Goal: Browse casually: Explore the website without a specific task or goal

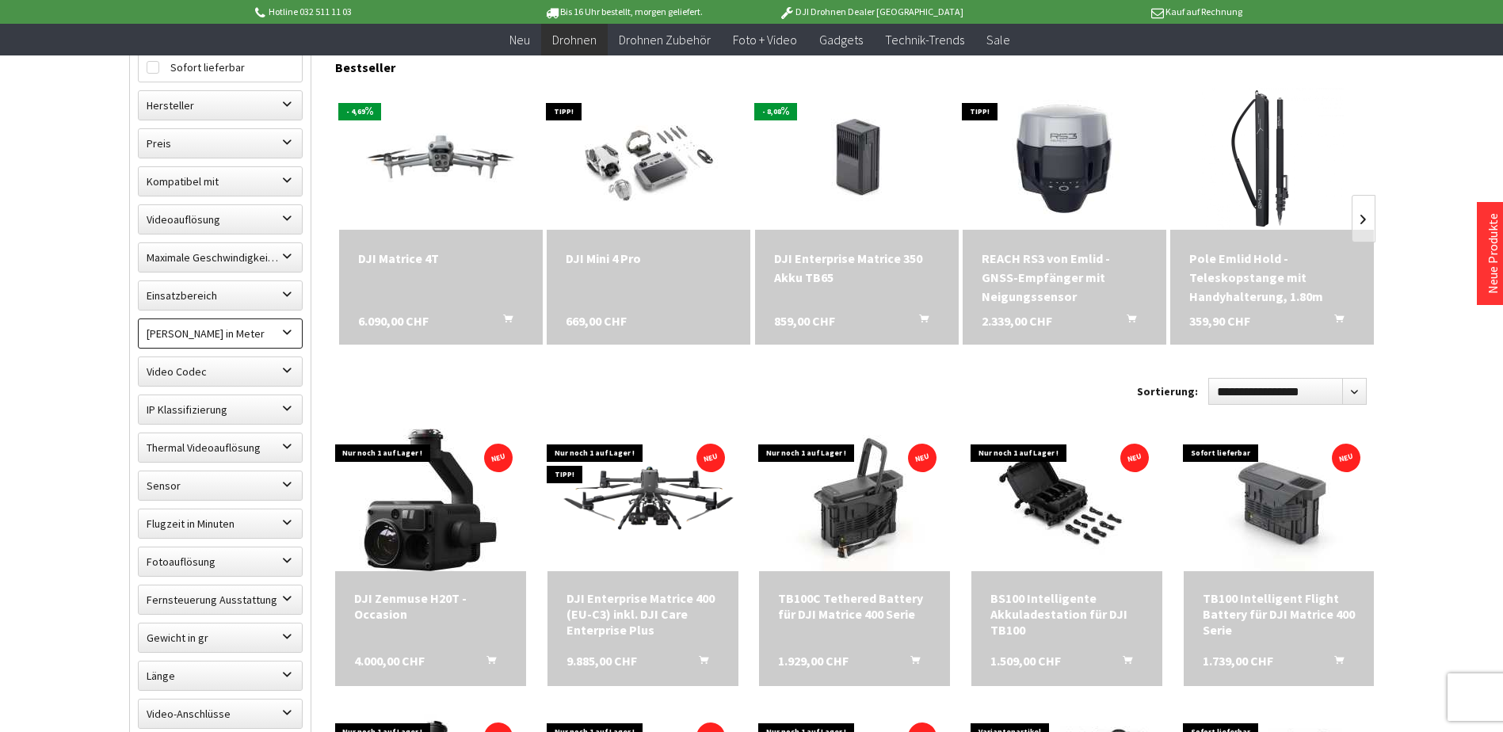
scroll to position [475, 0]
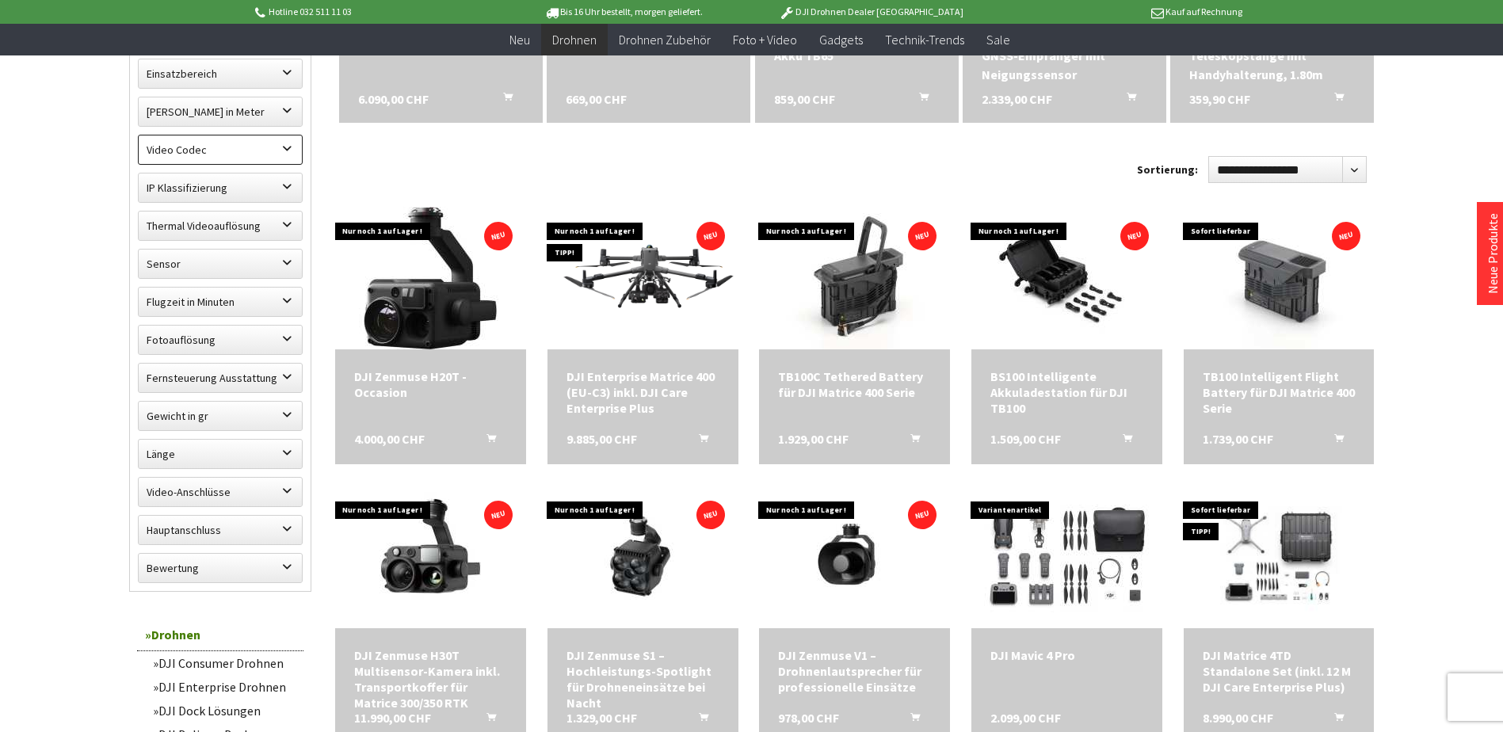
scroll to position [792, 0]
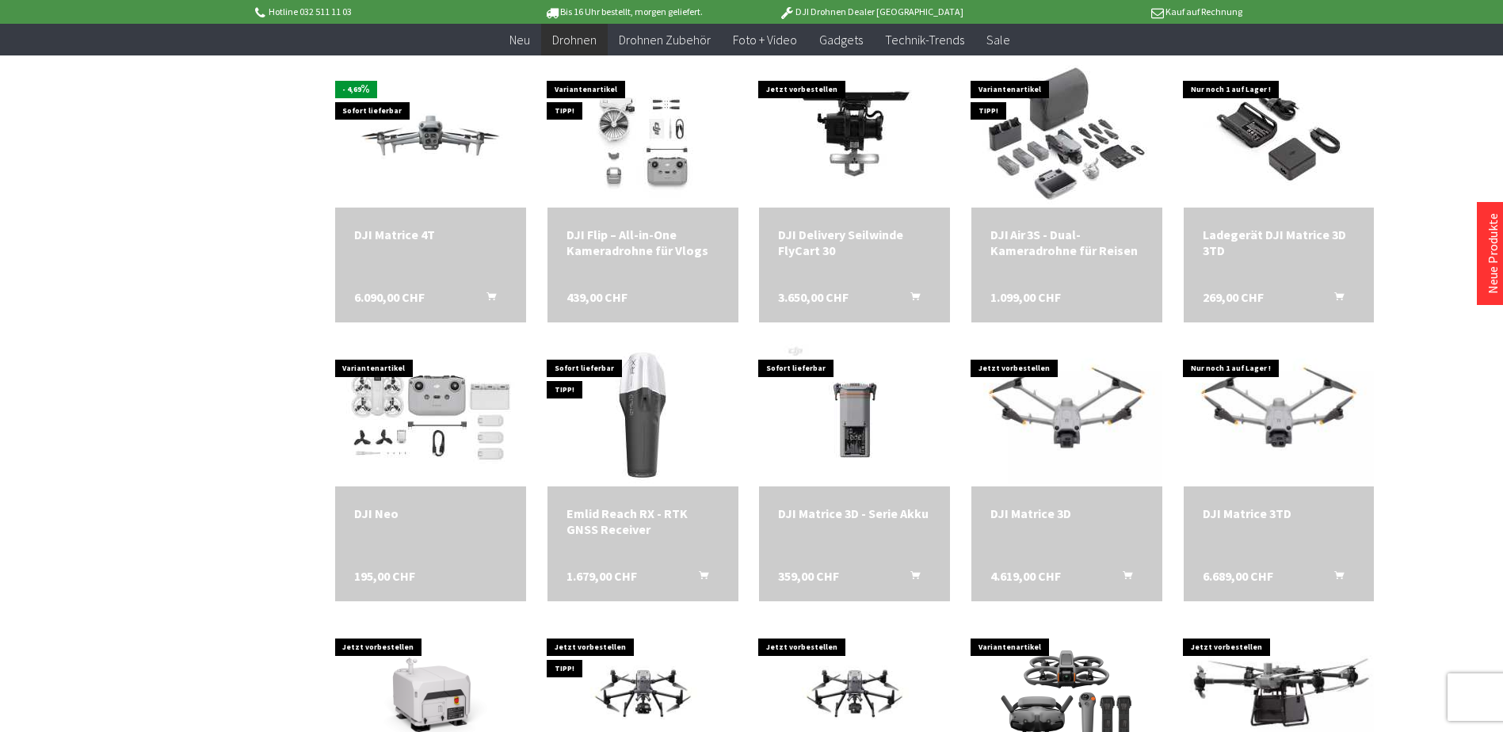
scroll to position [2060, 0]
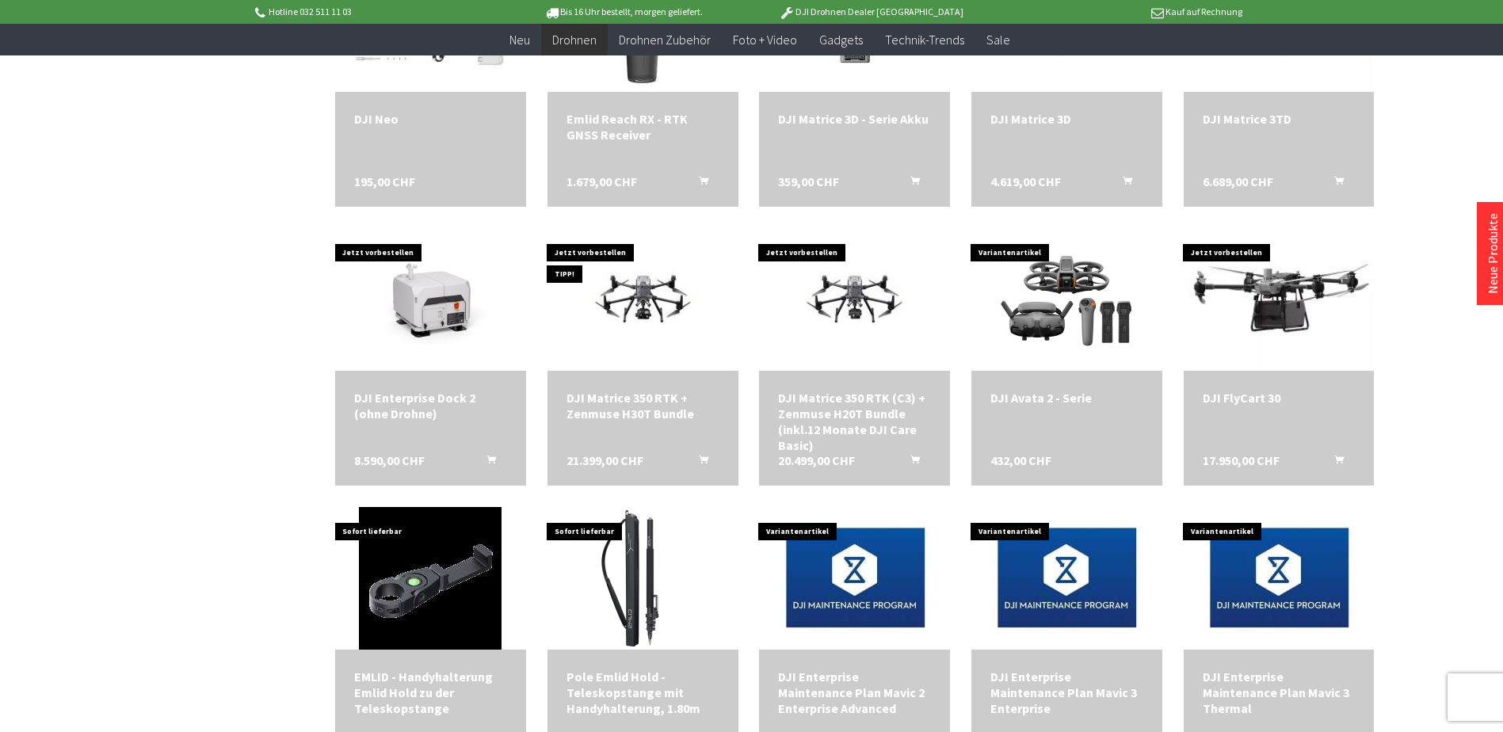
scroll to position [2377, 0]
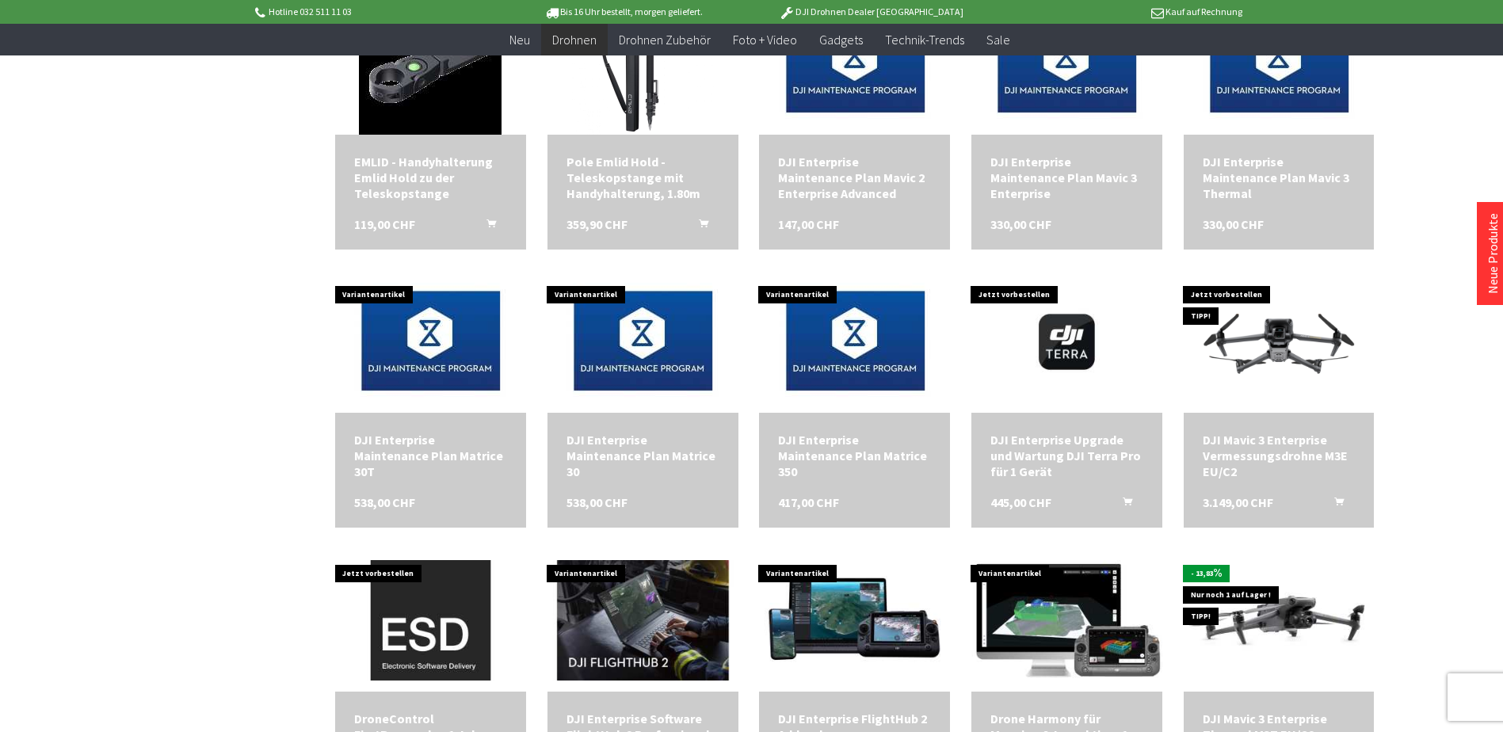
scroll to position [2932, 0]
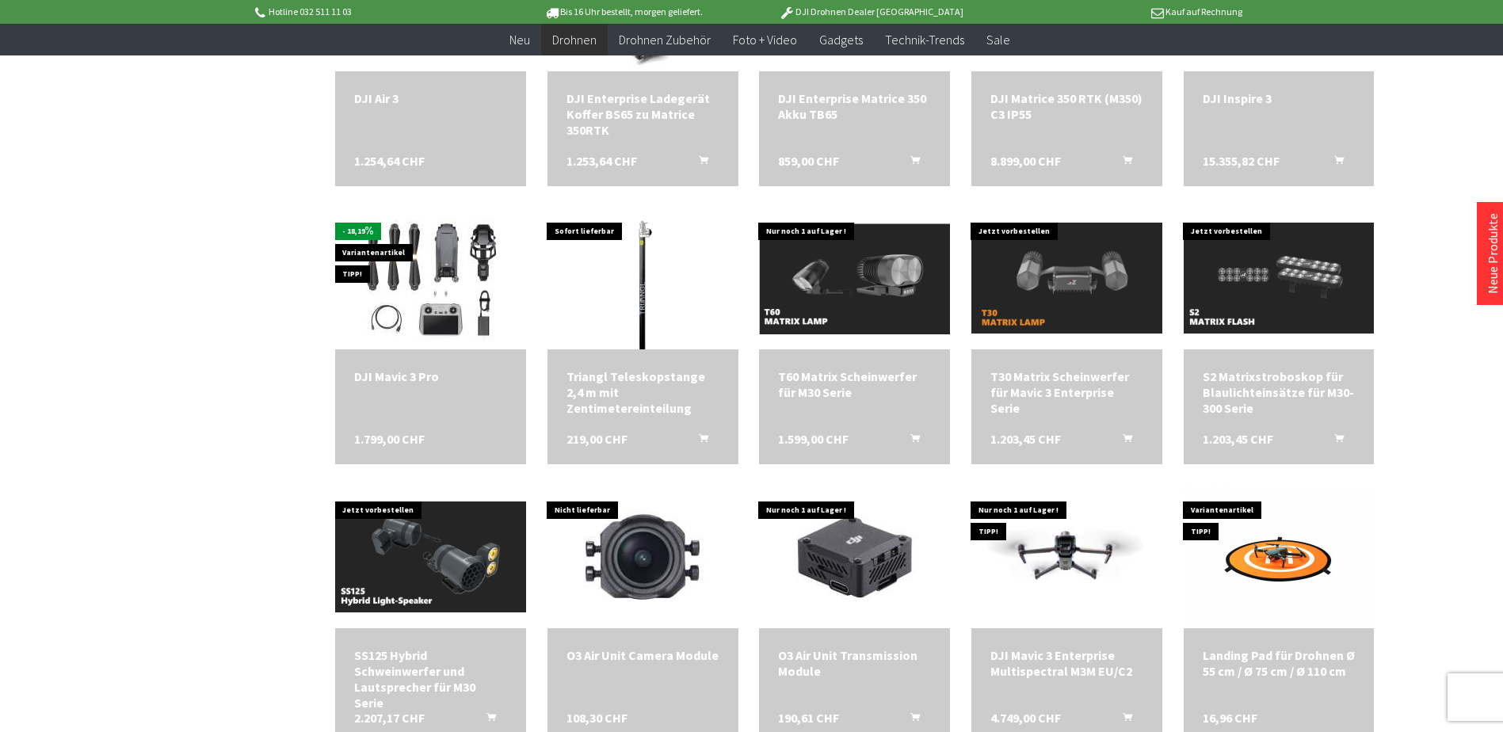
scroll to position [3645, 0]
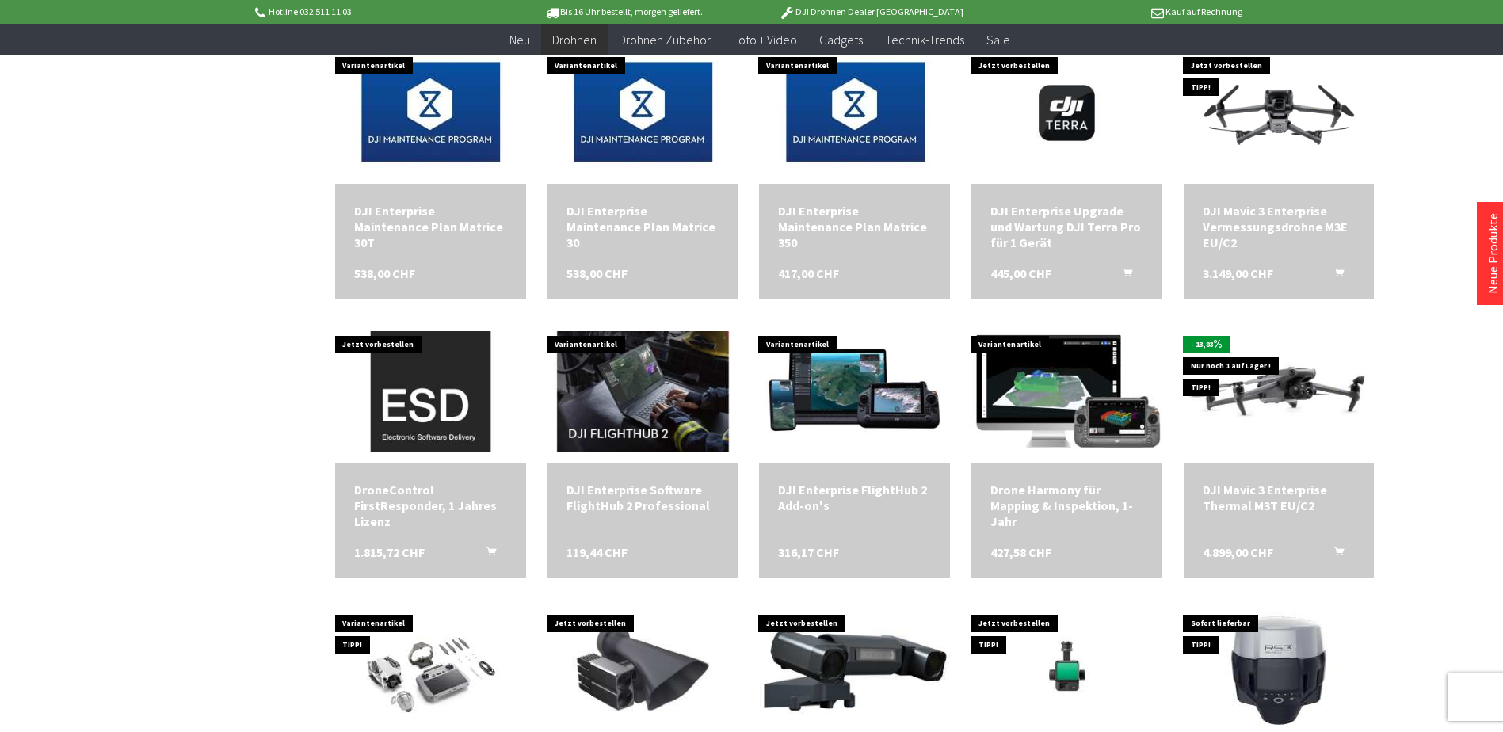
scroll to position [3090, 0]
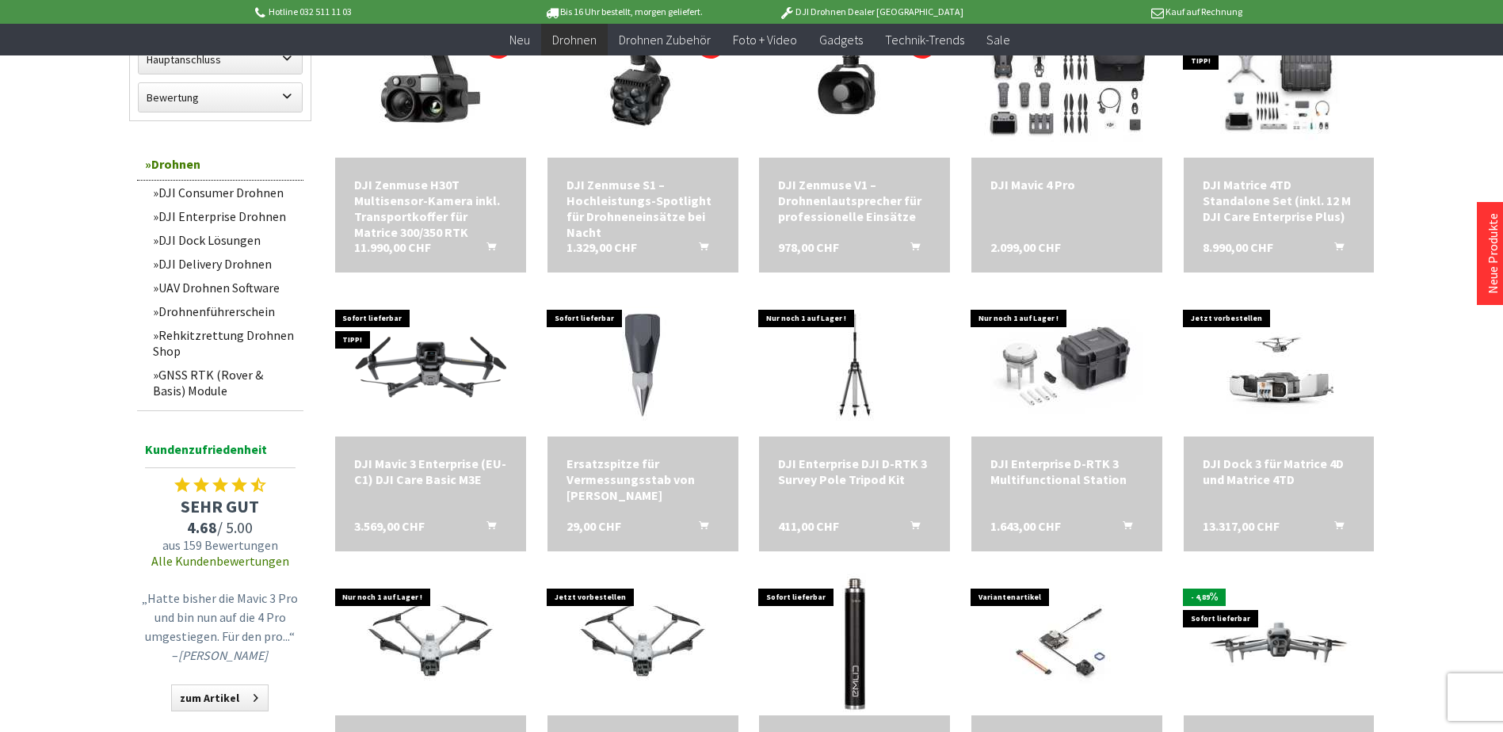
scroll to position [1347, 0]
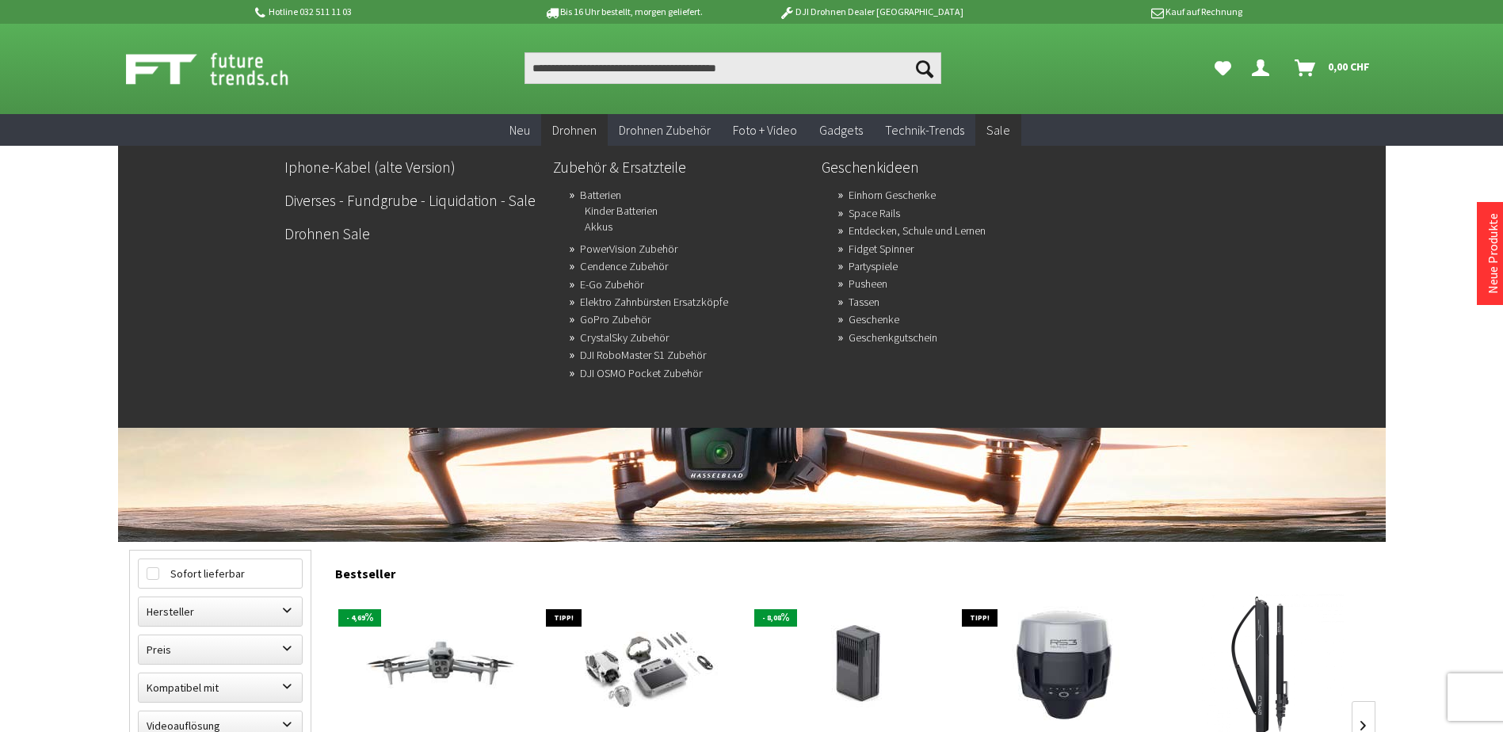
click at [992, 128] on span "Sale" at bounding box center [999, 130] width 24 height 16
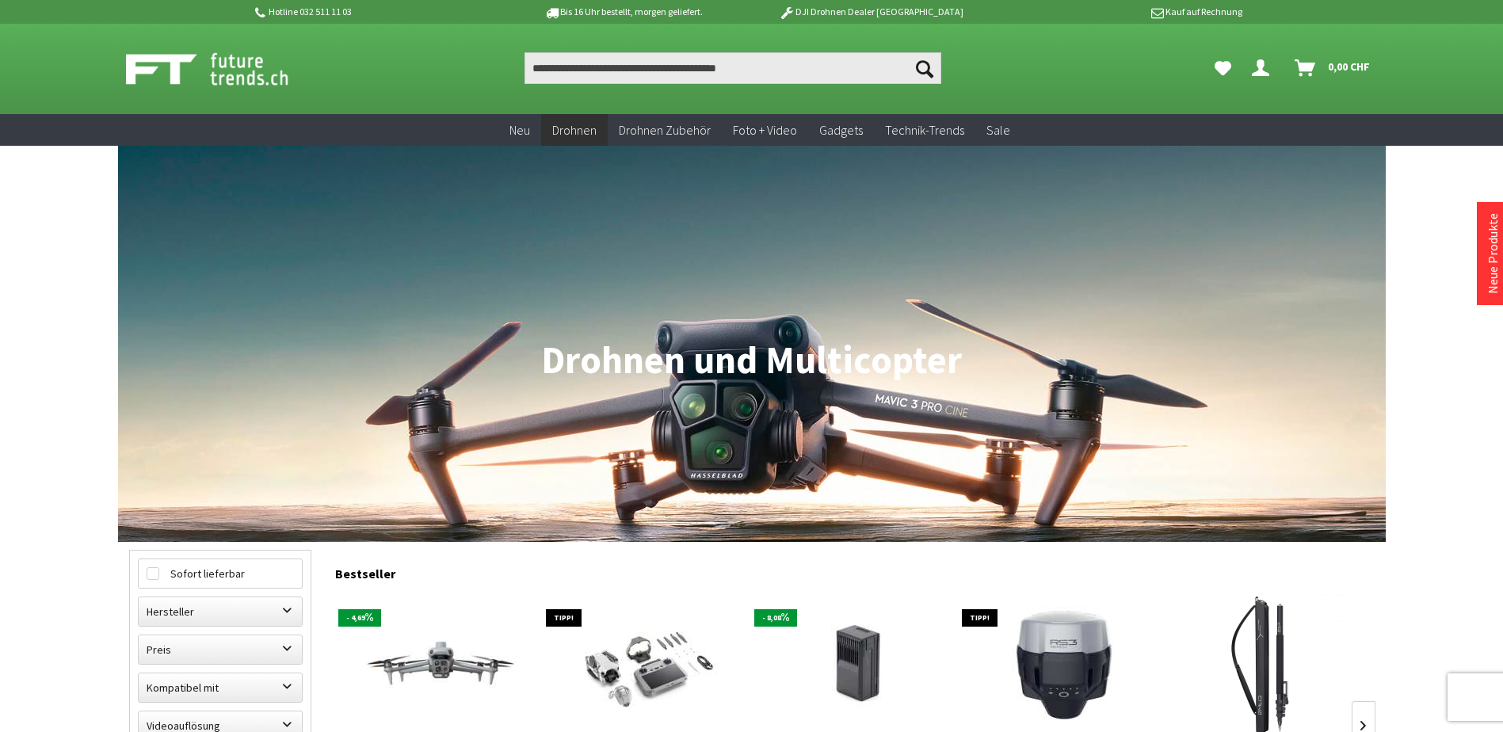
scroll to position [651, 0]
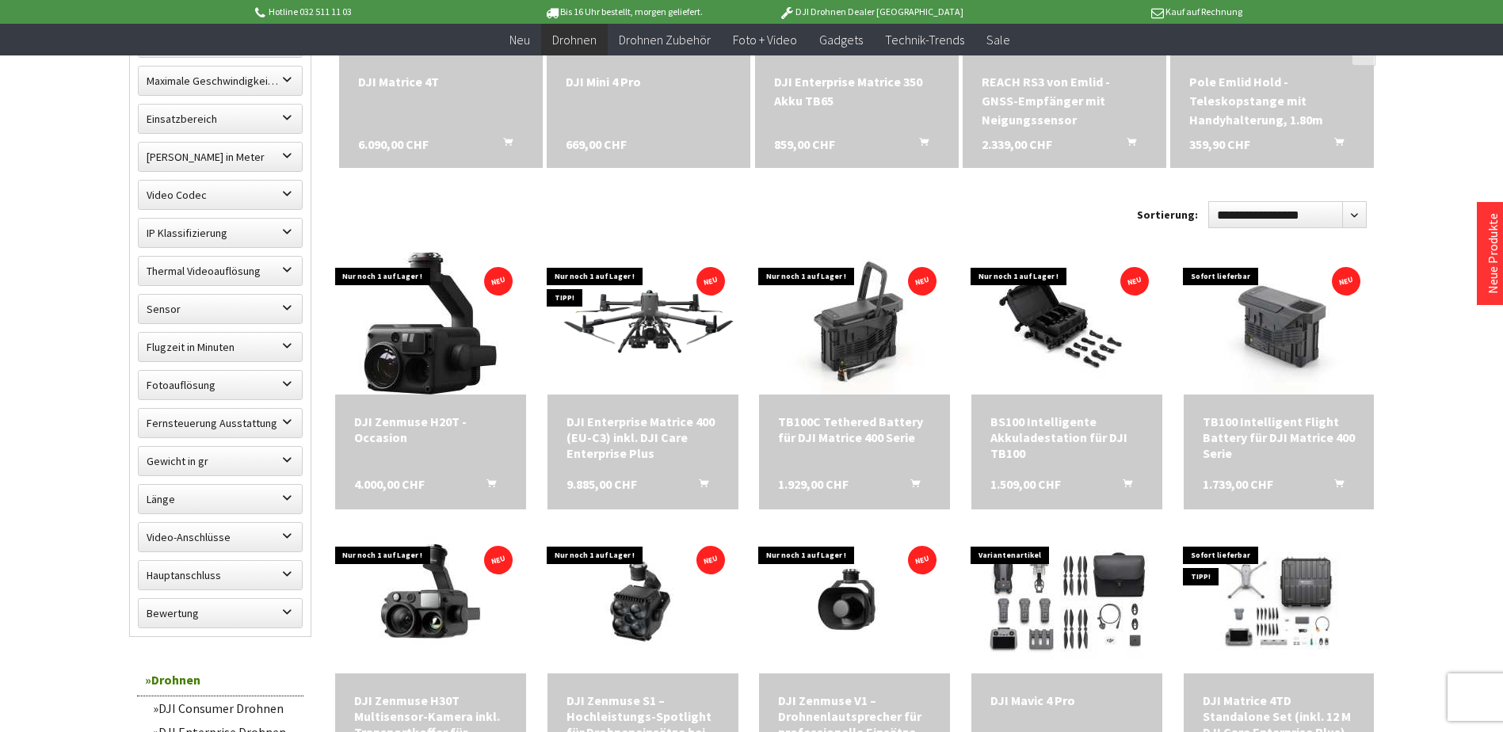
scroll to position [1236, 0]
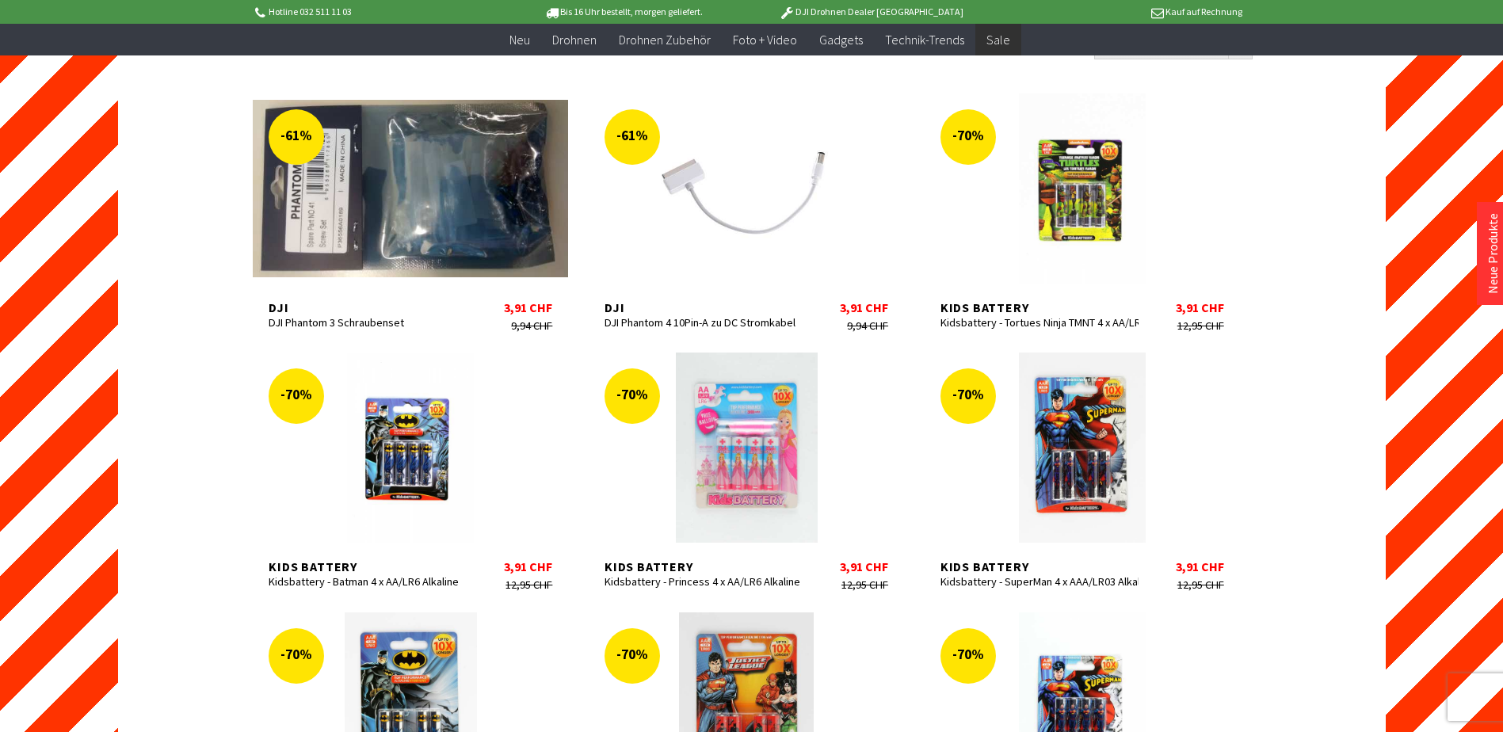
scroll to position [634, 0]
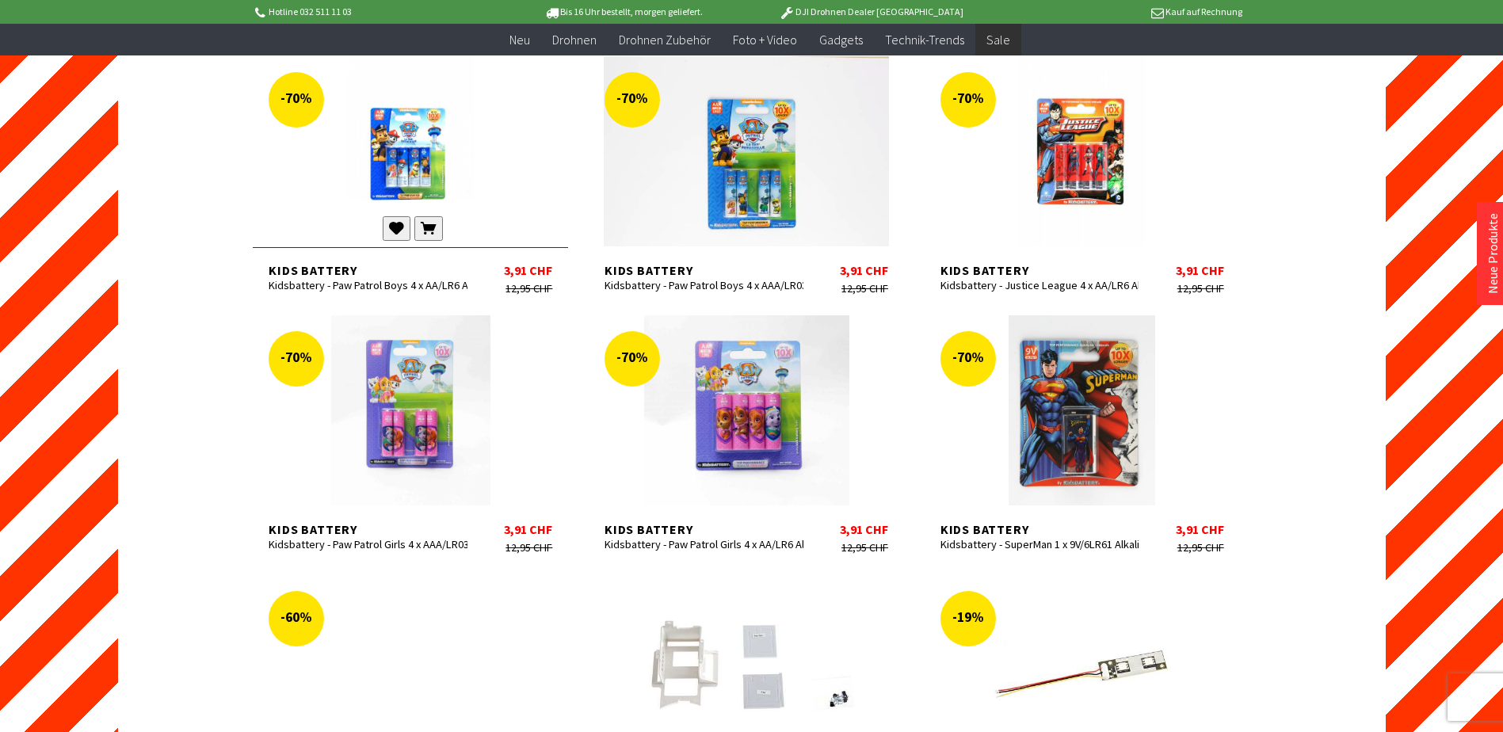
scroll to position [1426, 0]
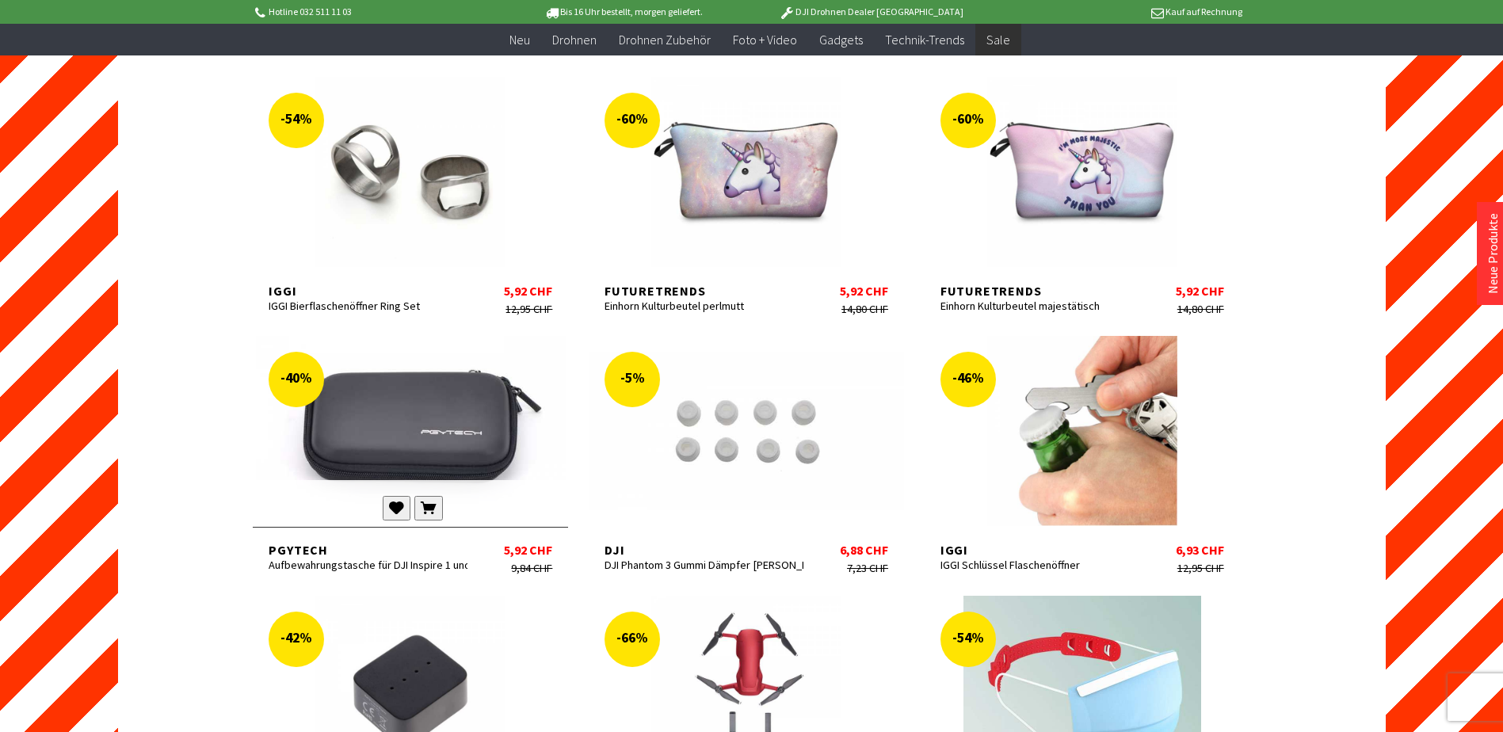
scroll to position [2932, 0]
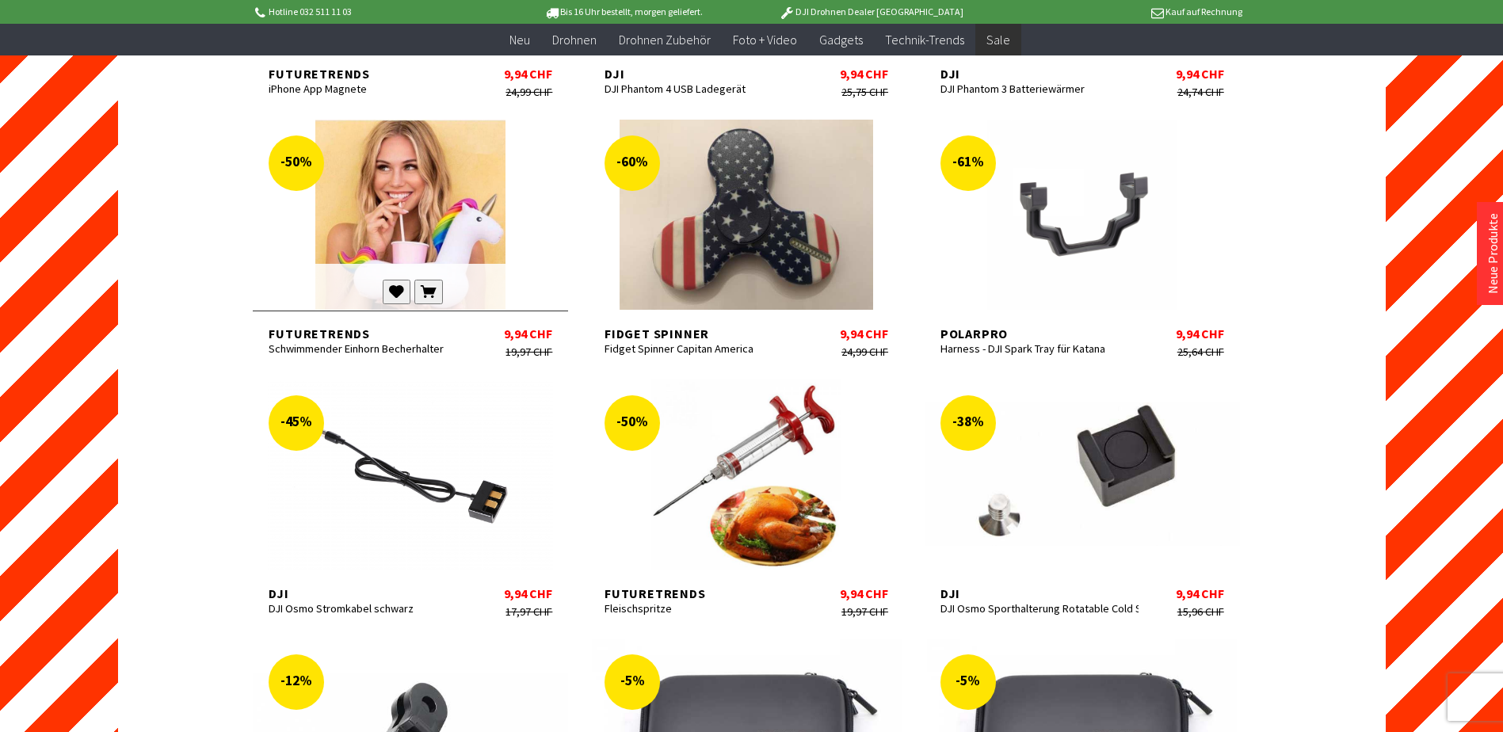
scroll to position [3962, 0]
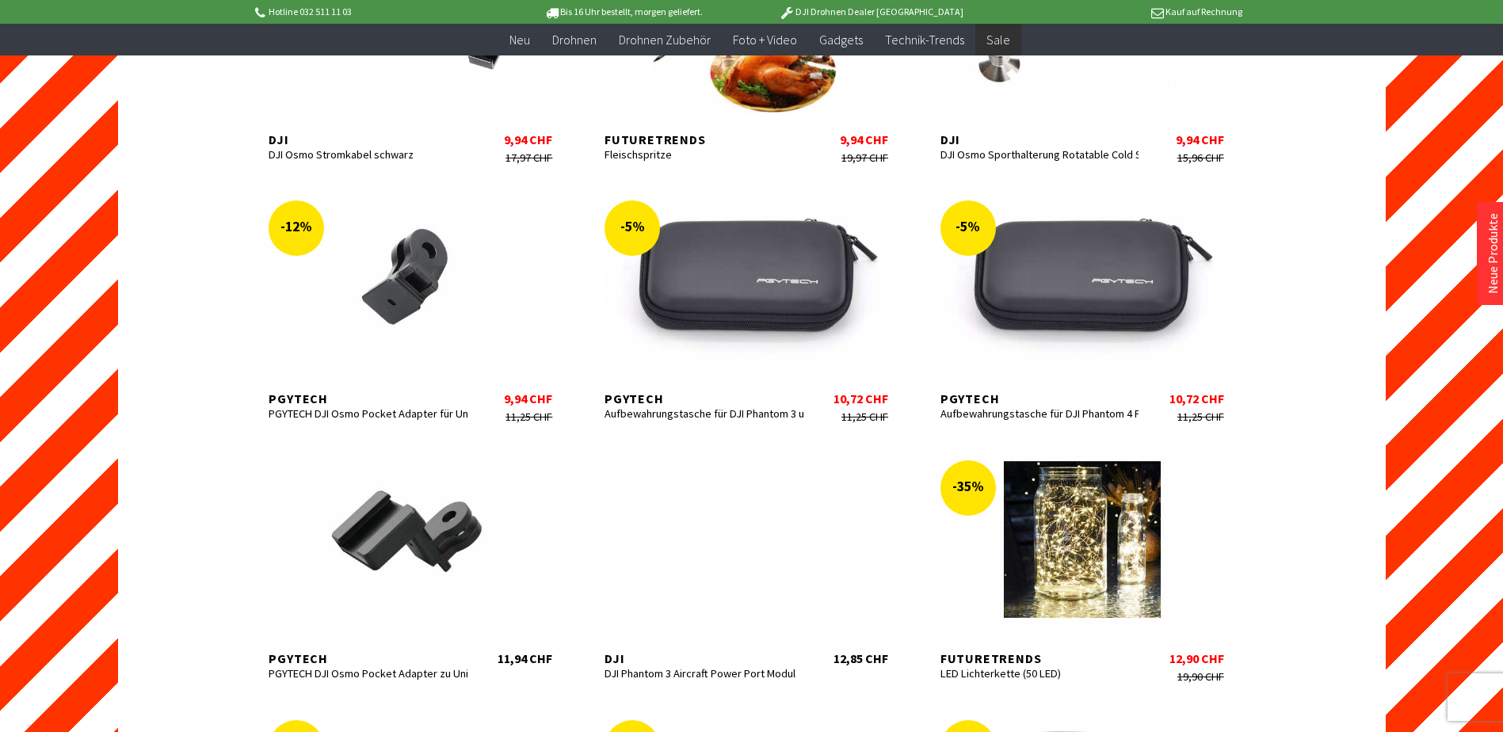
scroll to position [4596, 0]
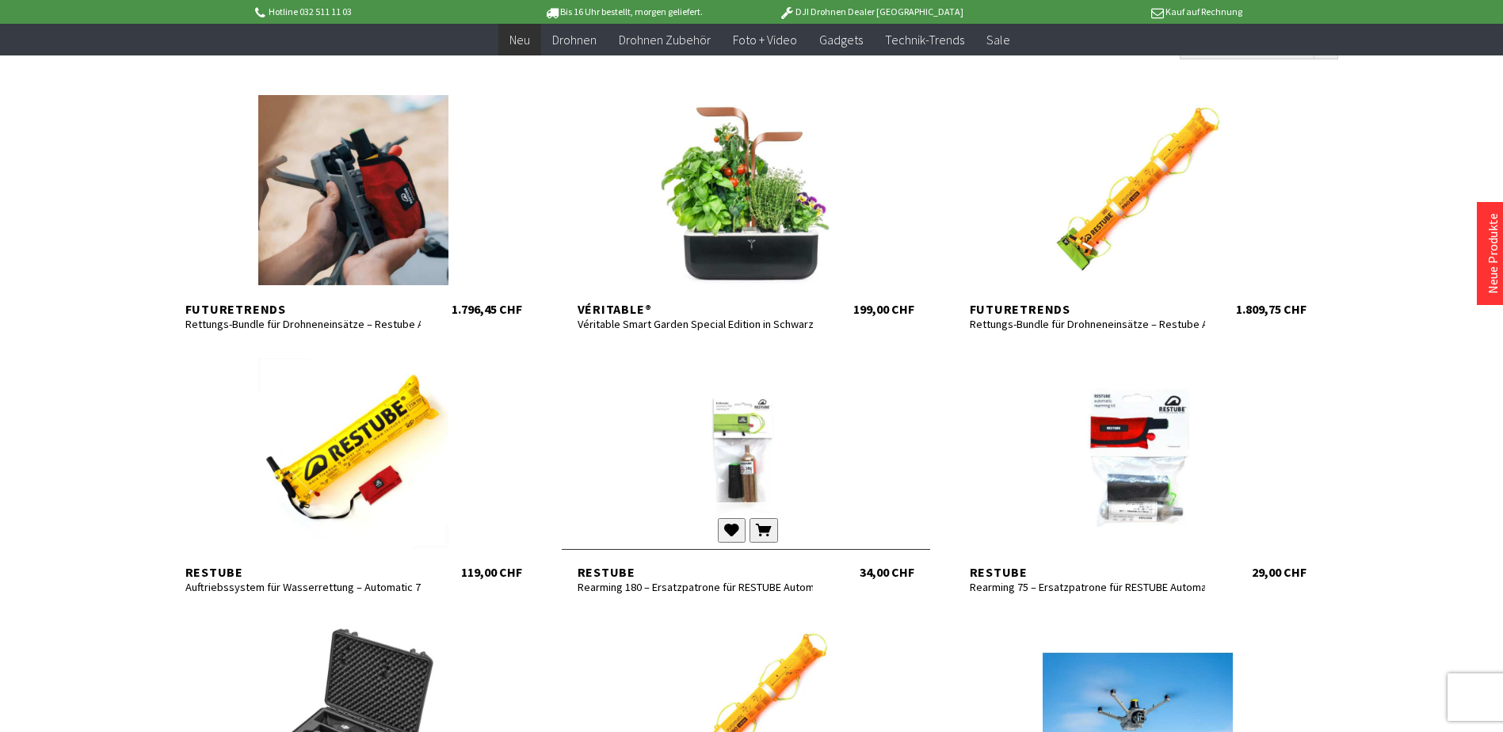
scroll to position [238, 0]
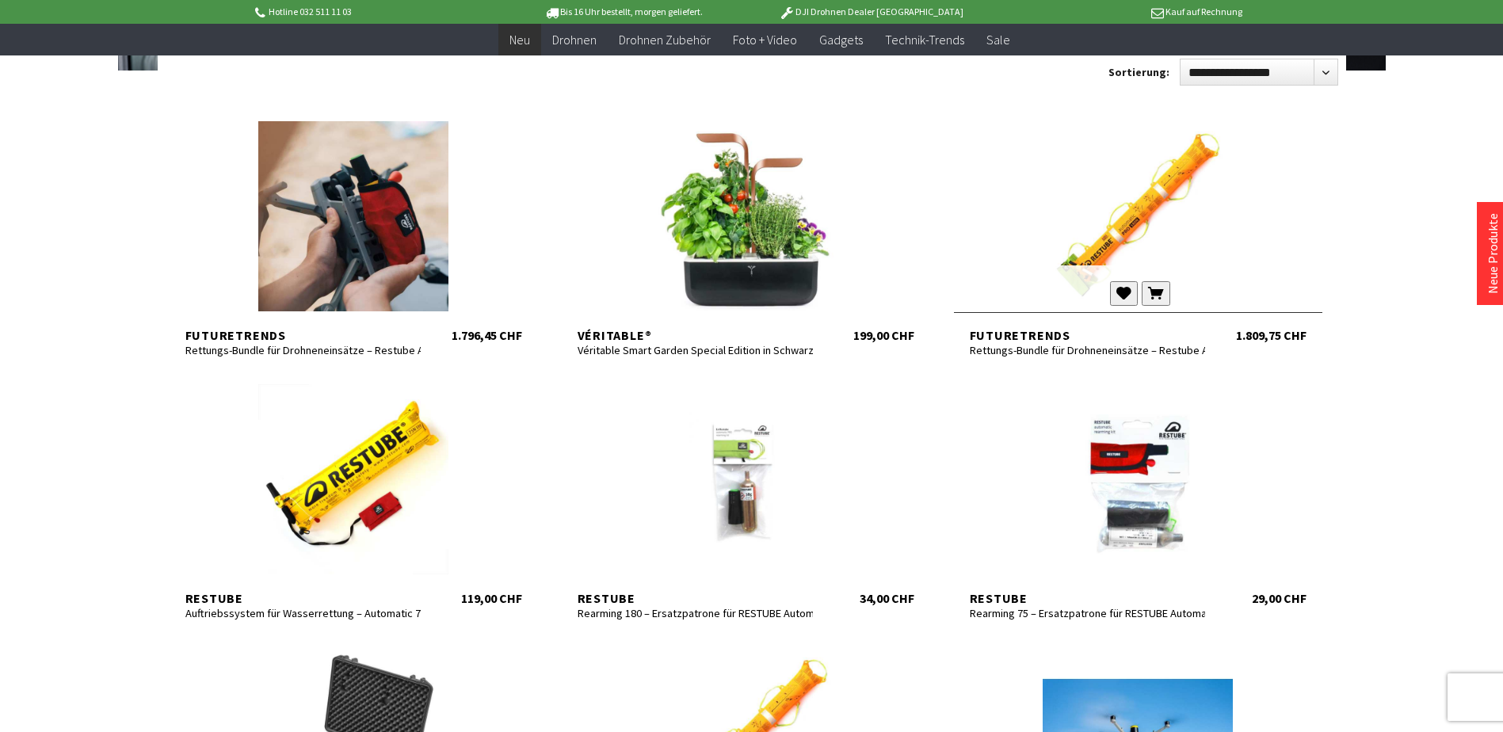
click at [1131, 219] on div at bounding box center [1138, 216] width 368 height 190
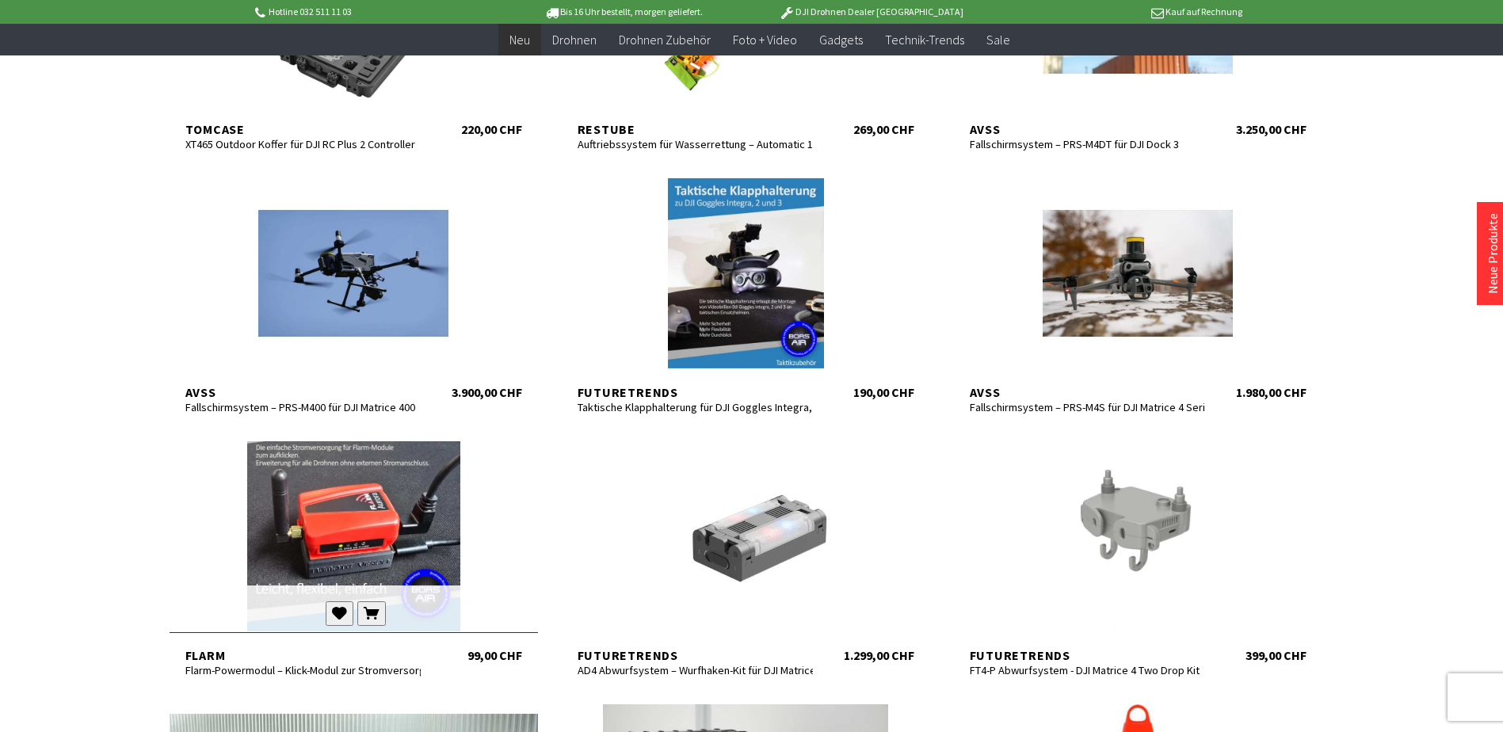
scroll to position [1109, 0]
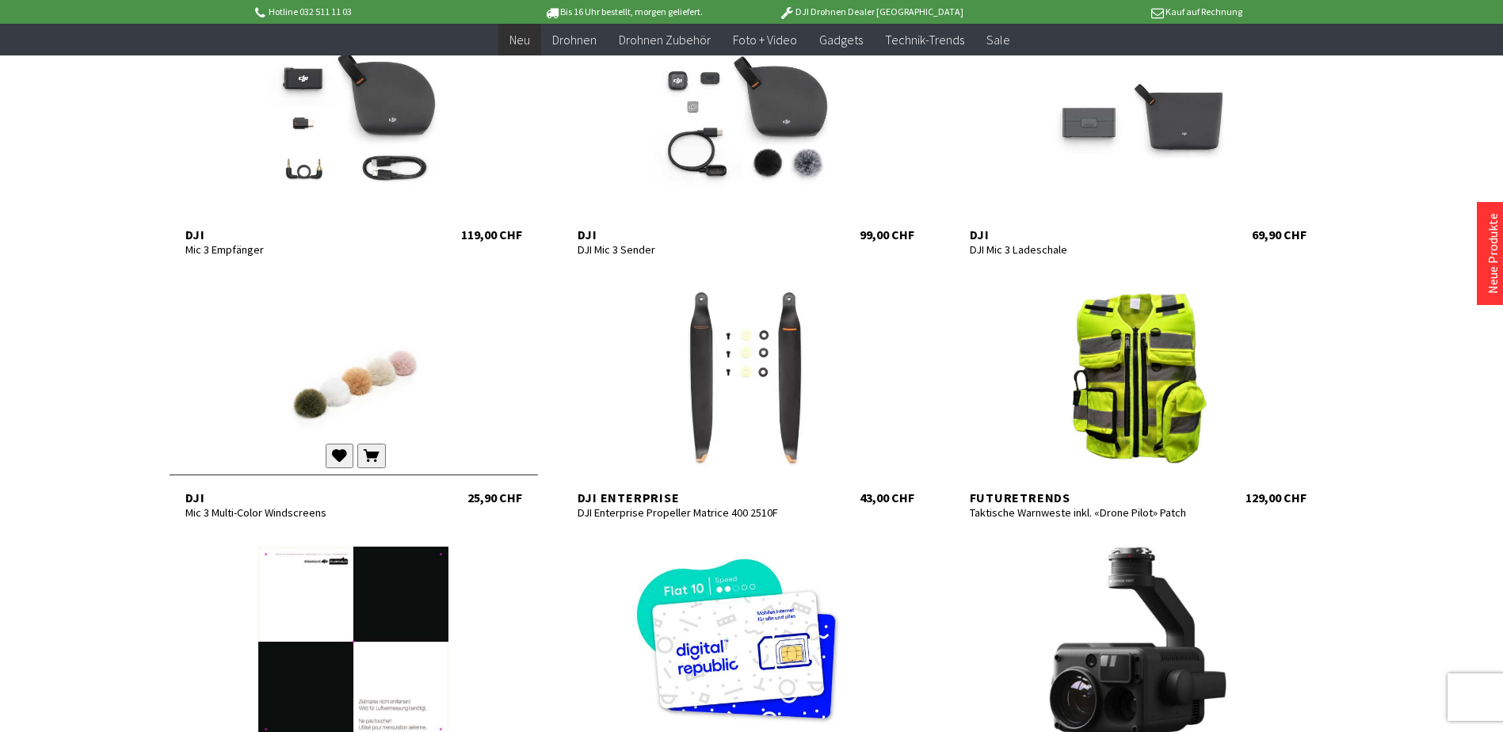
scroll to position [2773, 0]
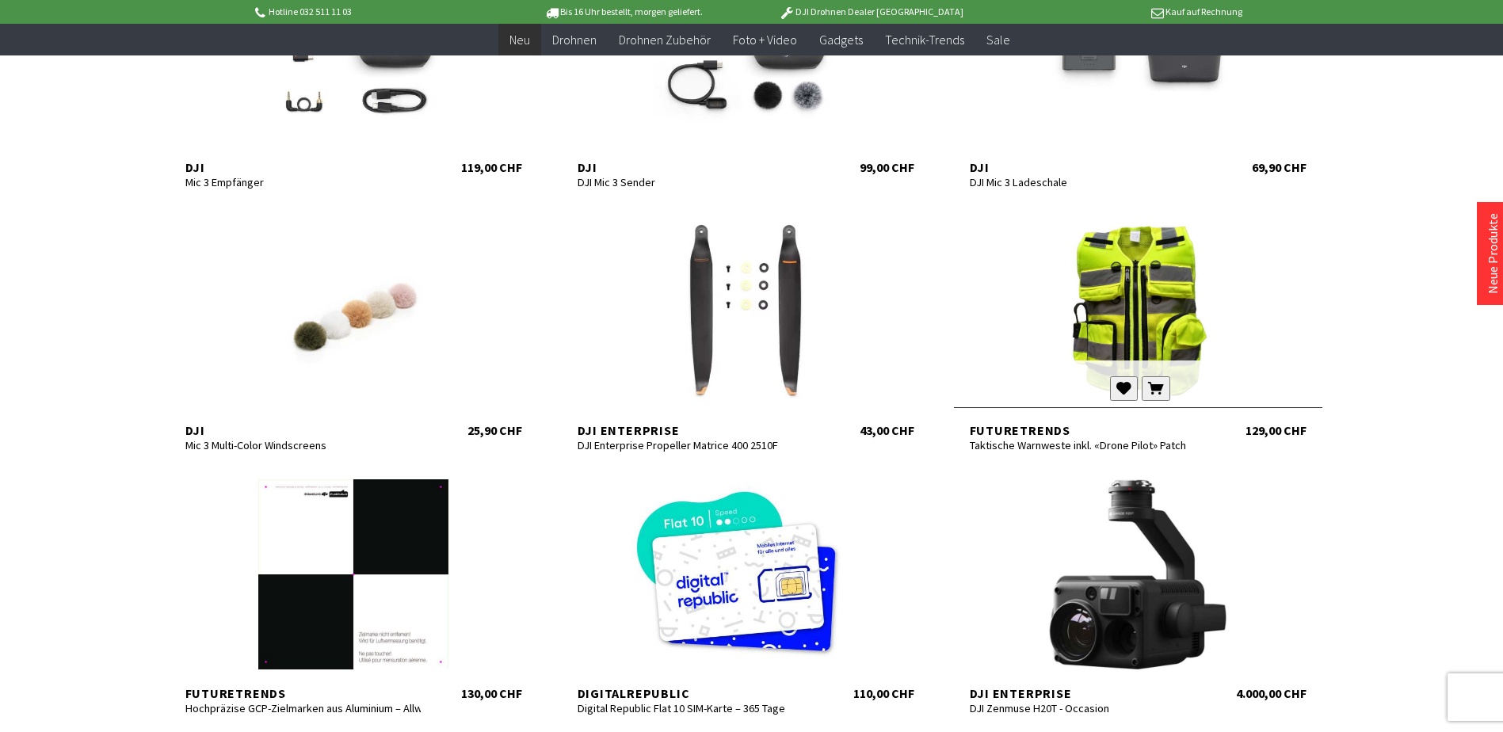
click at [1150, 324] on div at bounding box center [1138, 311] width 368 height 190
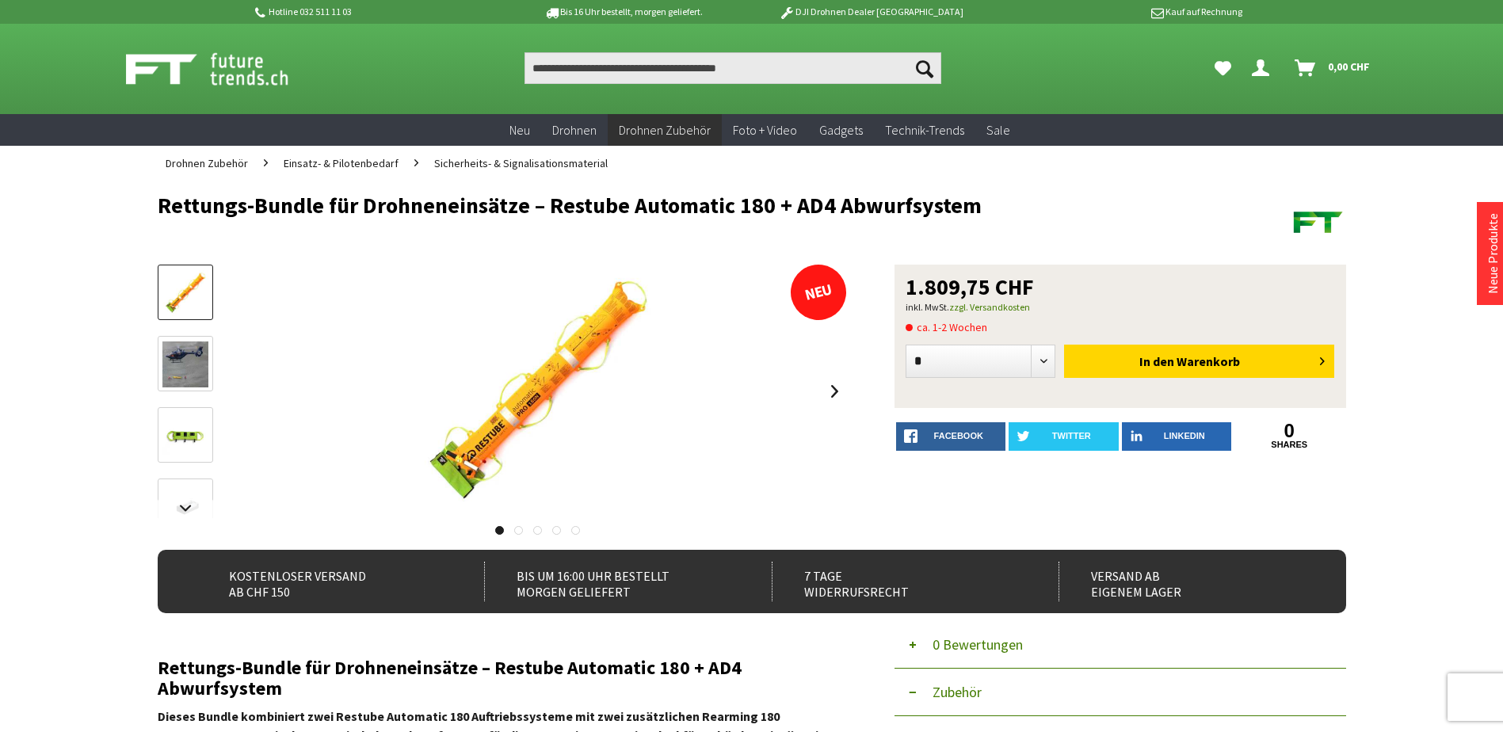
click at [184, 343] on img at bounding box center [185, 365] width 46 height 46
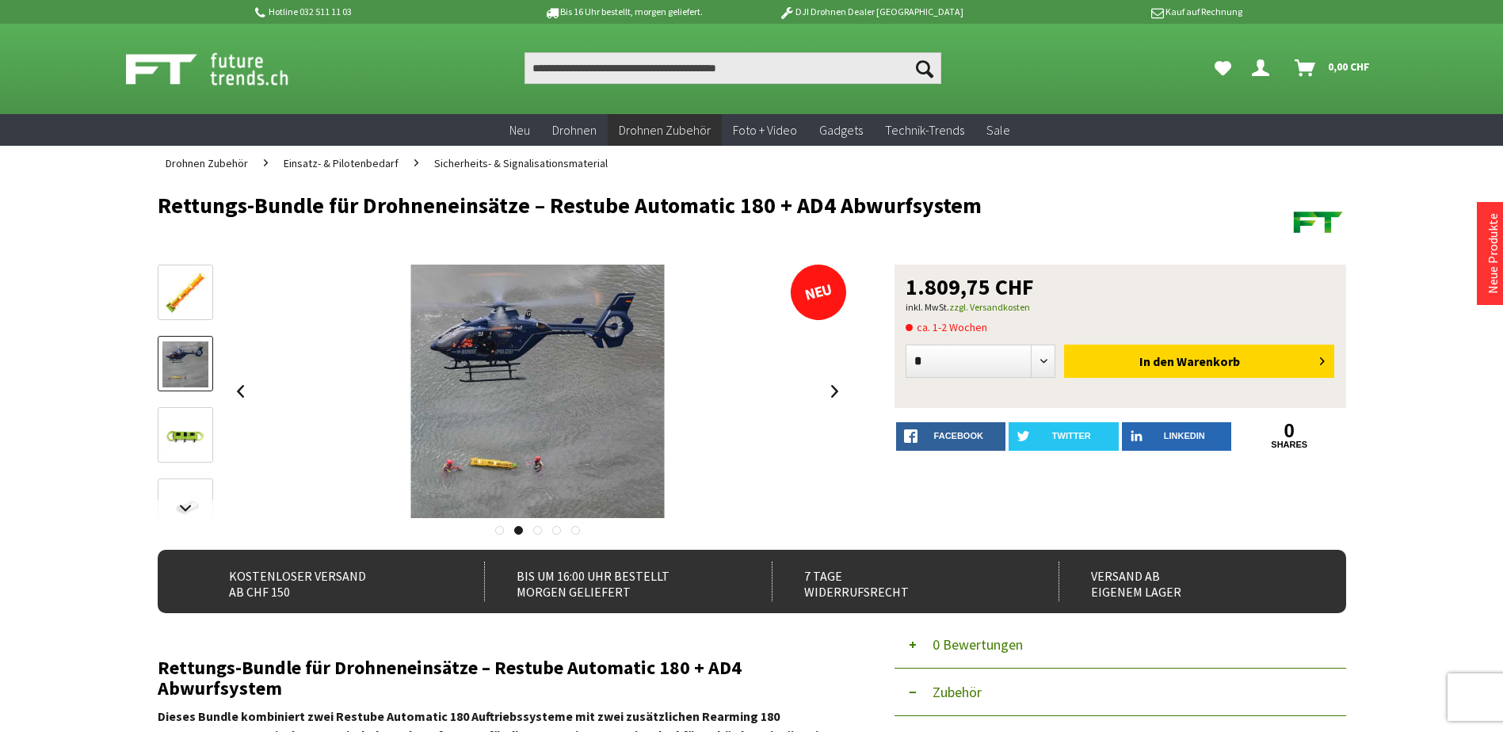
click at [185, 456] on img at bounding box center [185, 436] width 46 height 46
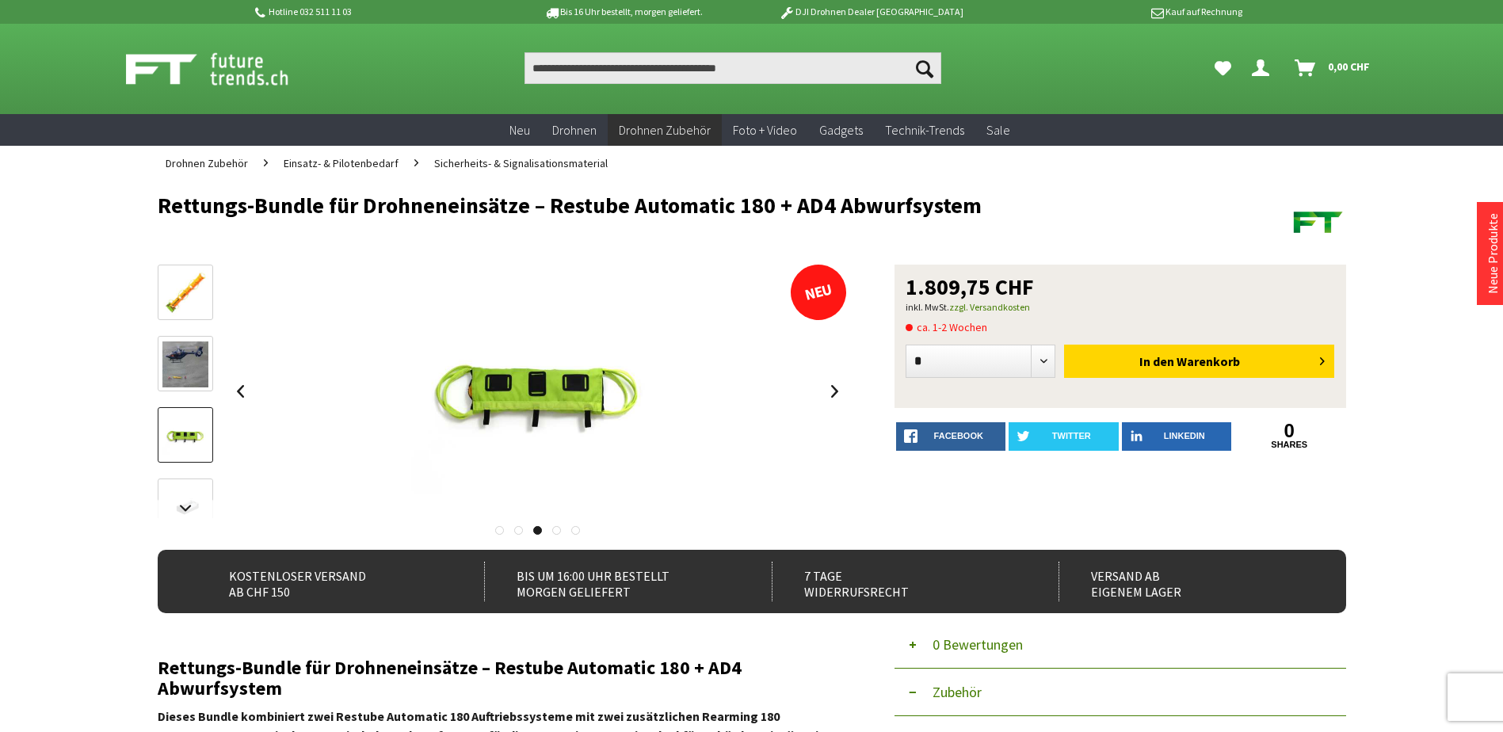
click at [180, 300] on img at bounding box center [185, 293] width 46 height 46
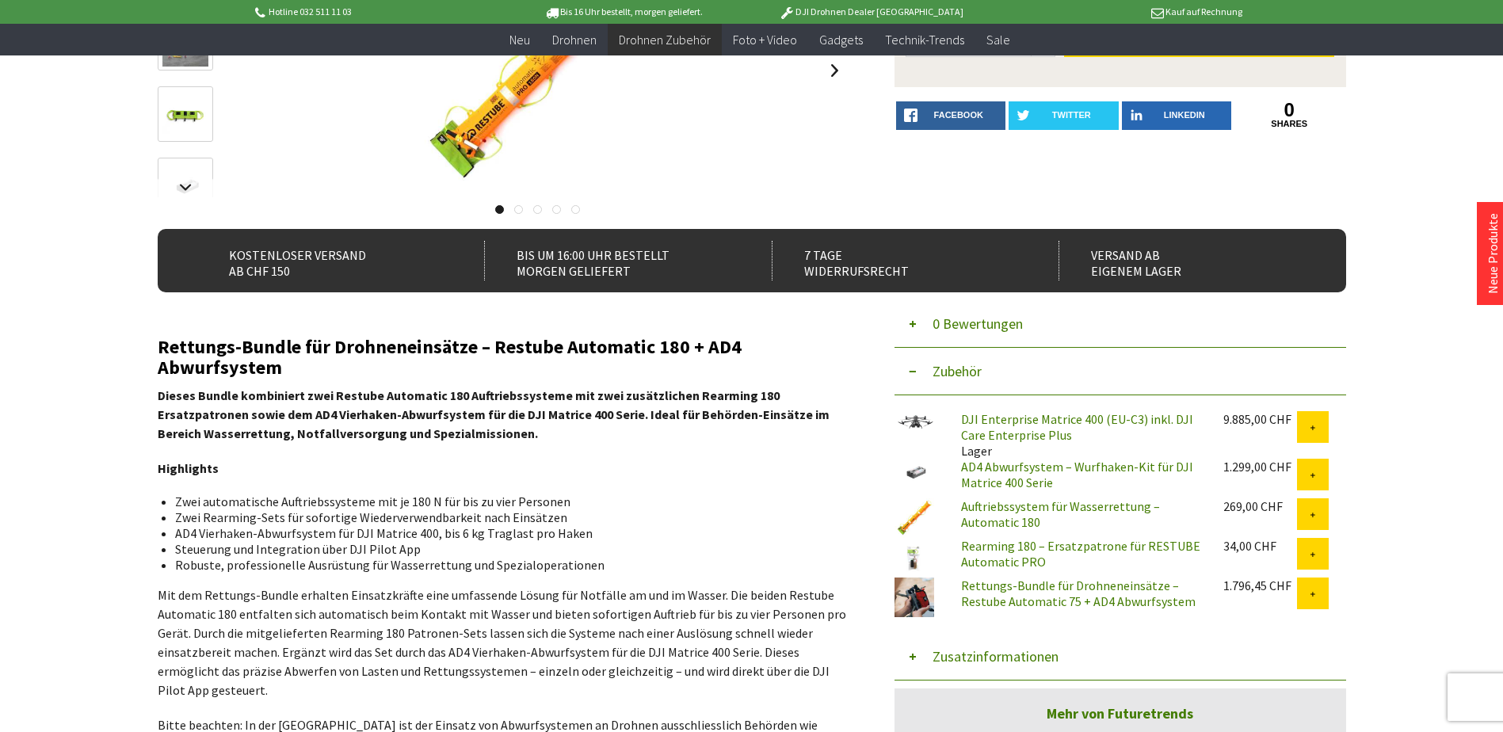
scroll to position [317, 0]
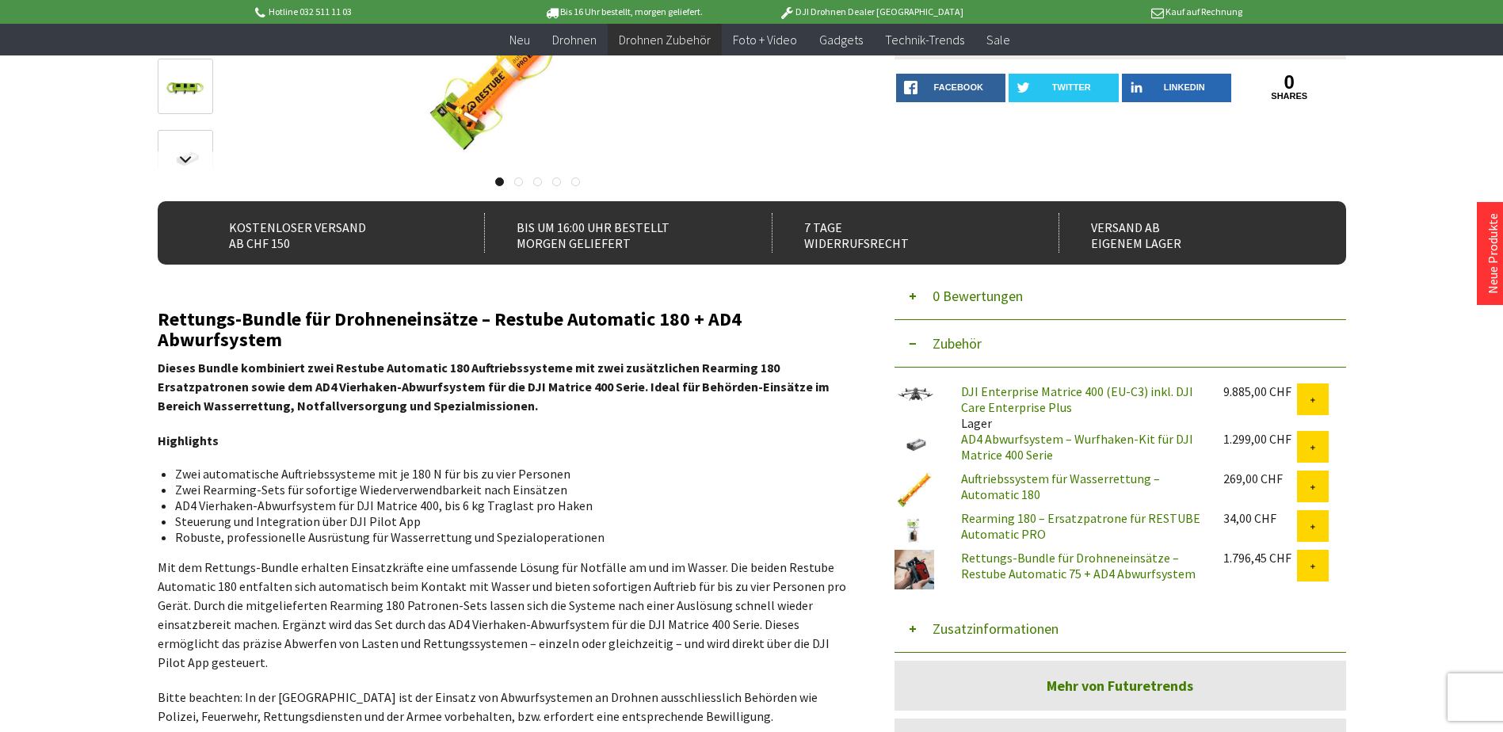
click at [1043, 567] on link "Rettungs-Bundle für Drohneneinsätze – Restube Automatic 75 + AD4 Abwurfsystem" at bounding box center [1078, 566] width 235 height 32
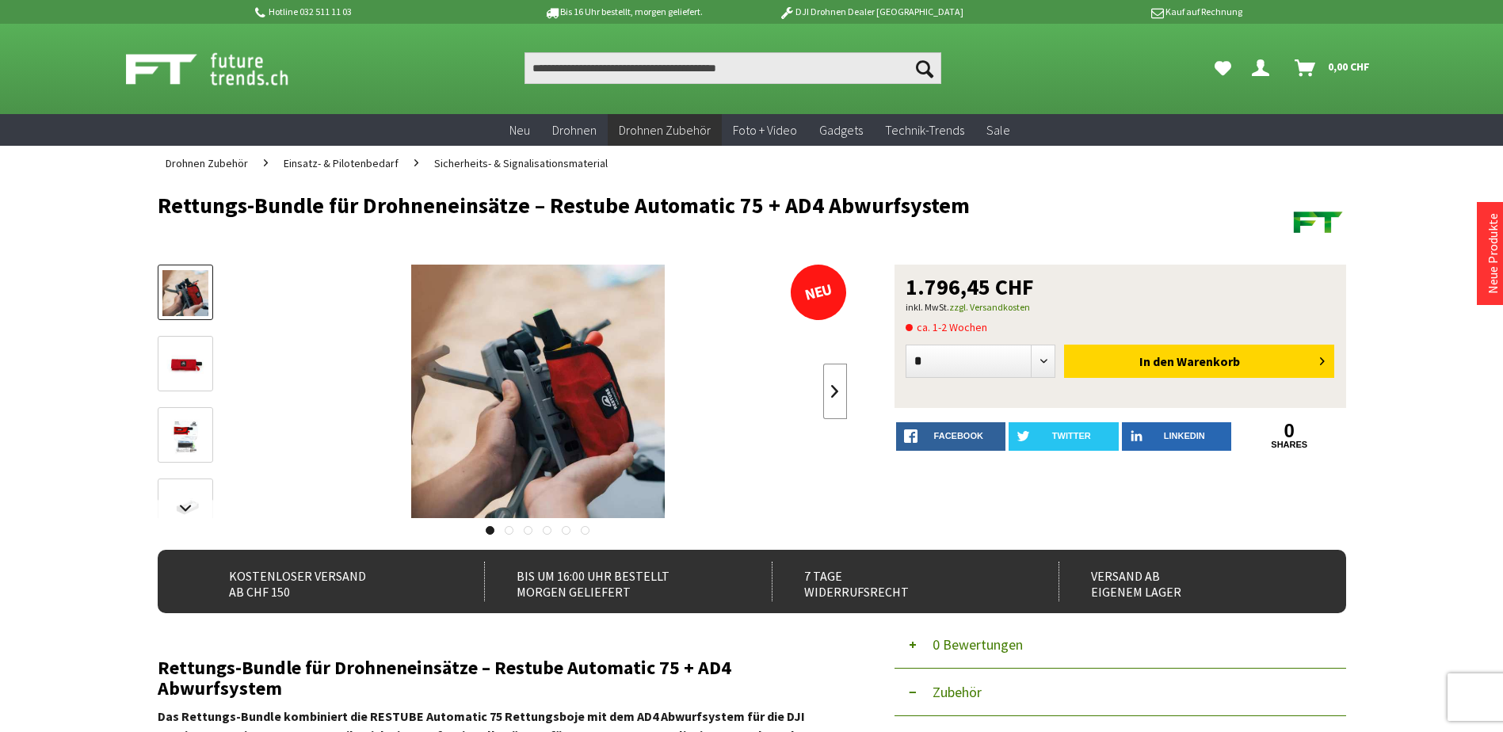
click at [832, 384] on link at bounding box center [835, 391] width 24 height 55
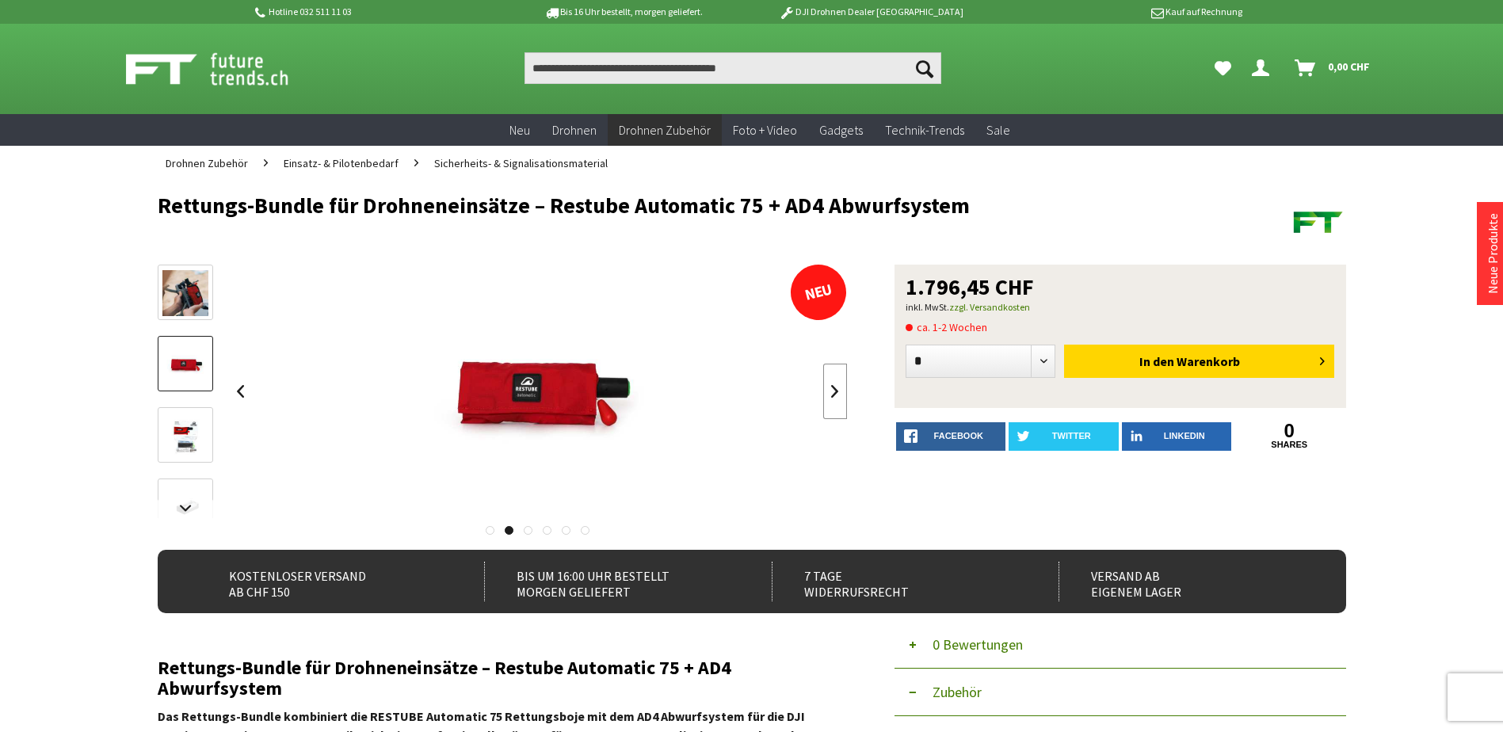
click at [832, 384] on link at bounding box center [835, 391] width 24 height 55
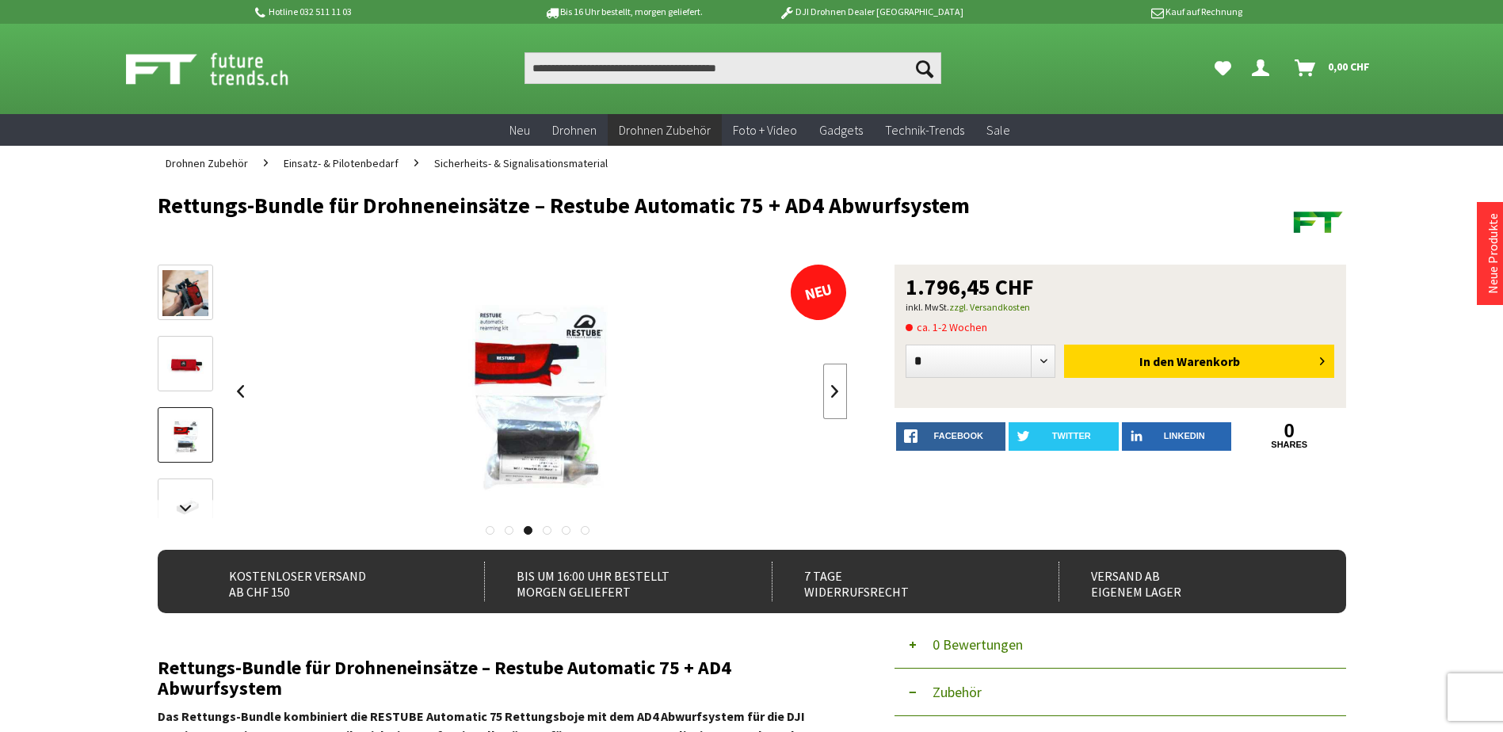
click at [832, 385] on link at bounding box center [835, 391] width 24 height 55
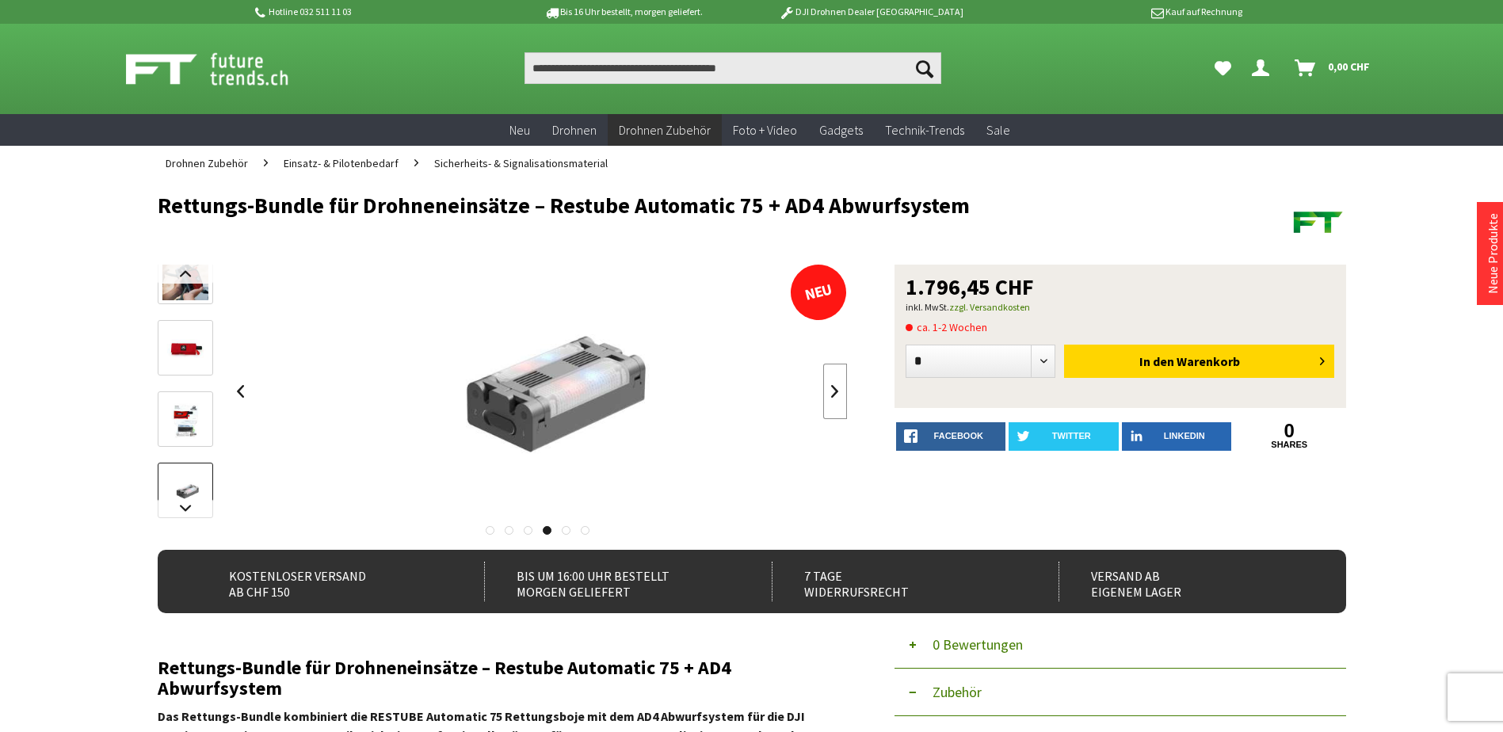
click at [831, 389] on link at bounding box center [835, 391] width 24 height 55
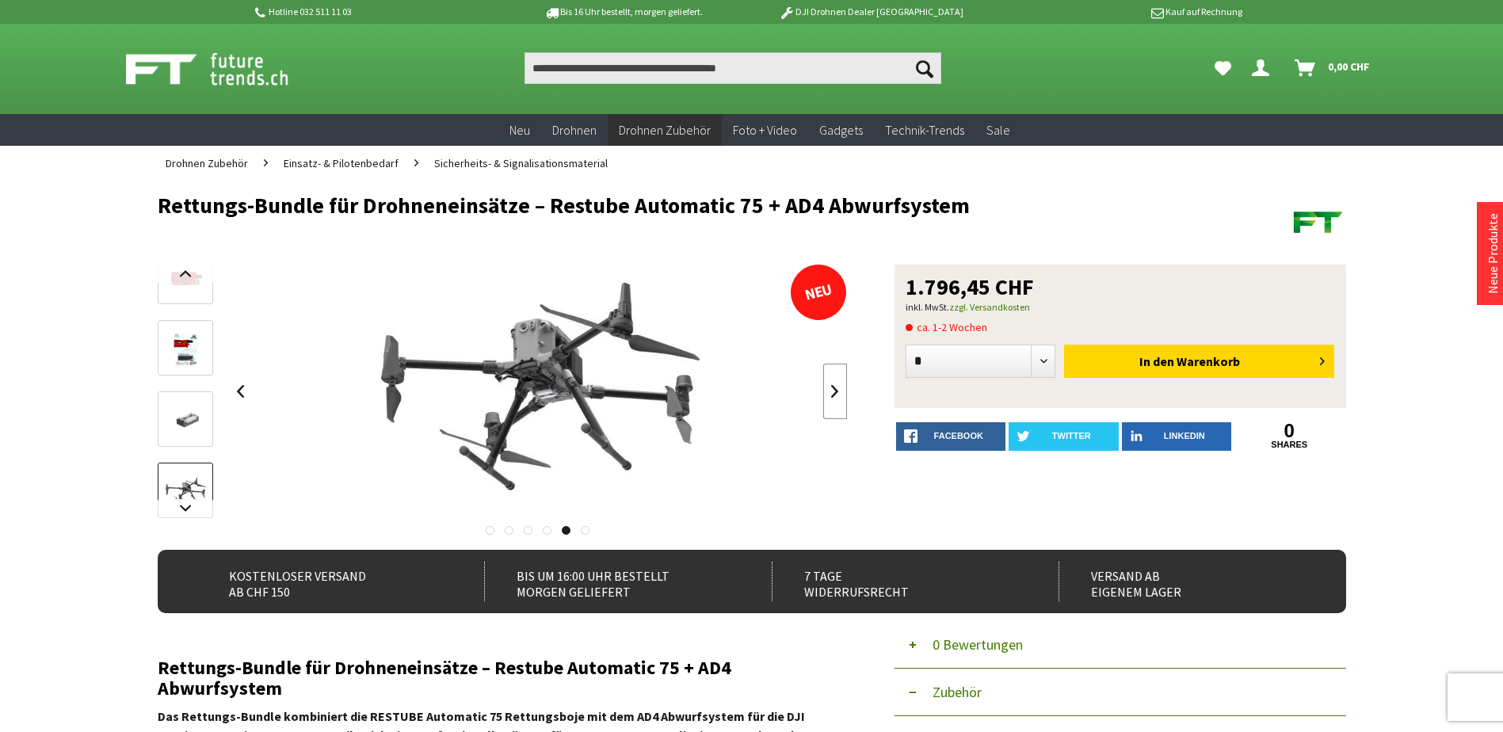
click at [831, 391] on link at bounding box center [835, 391] width 24 height 55
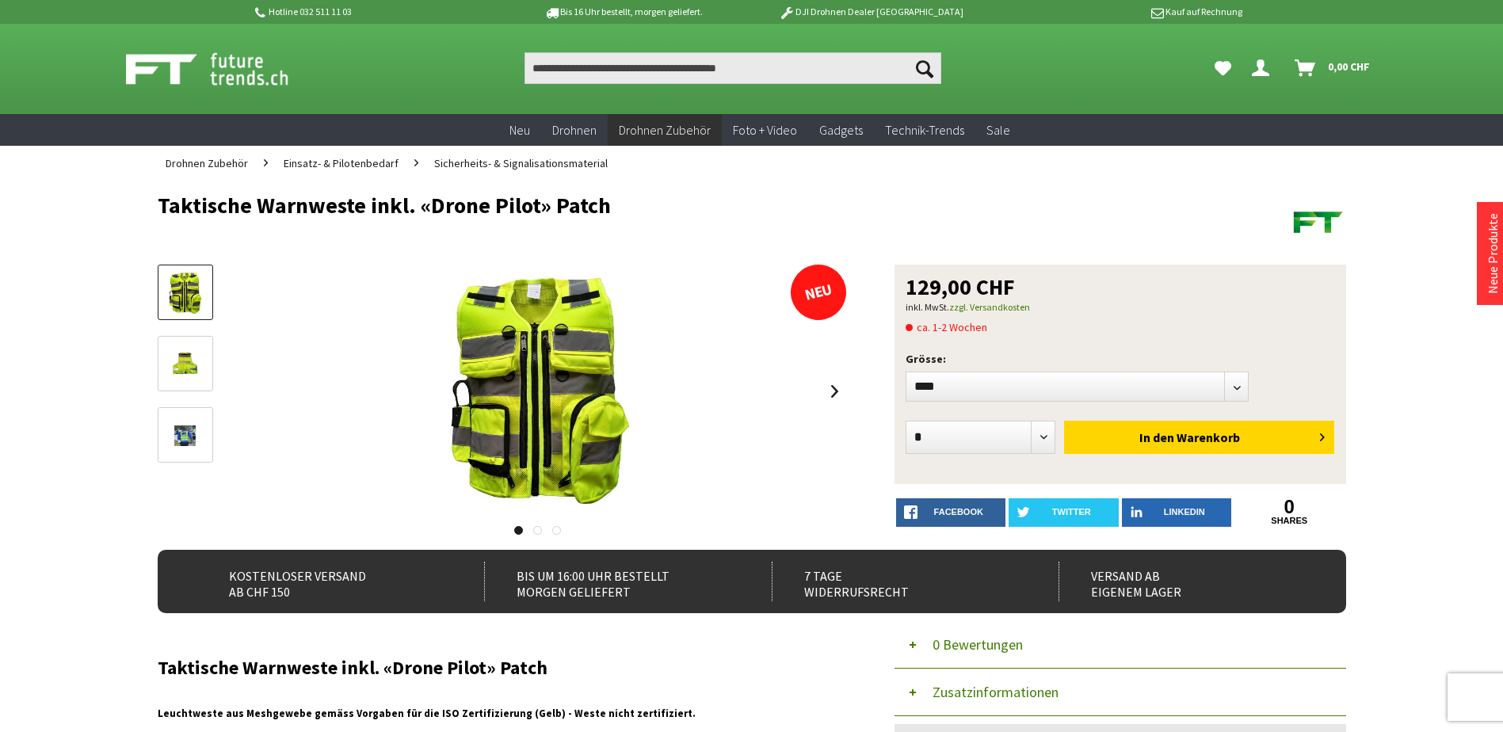
click at [192, 431] on img at bounding box center [185, 436] width 36 height 46
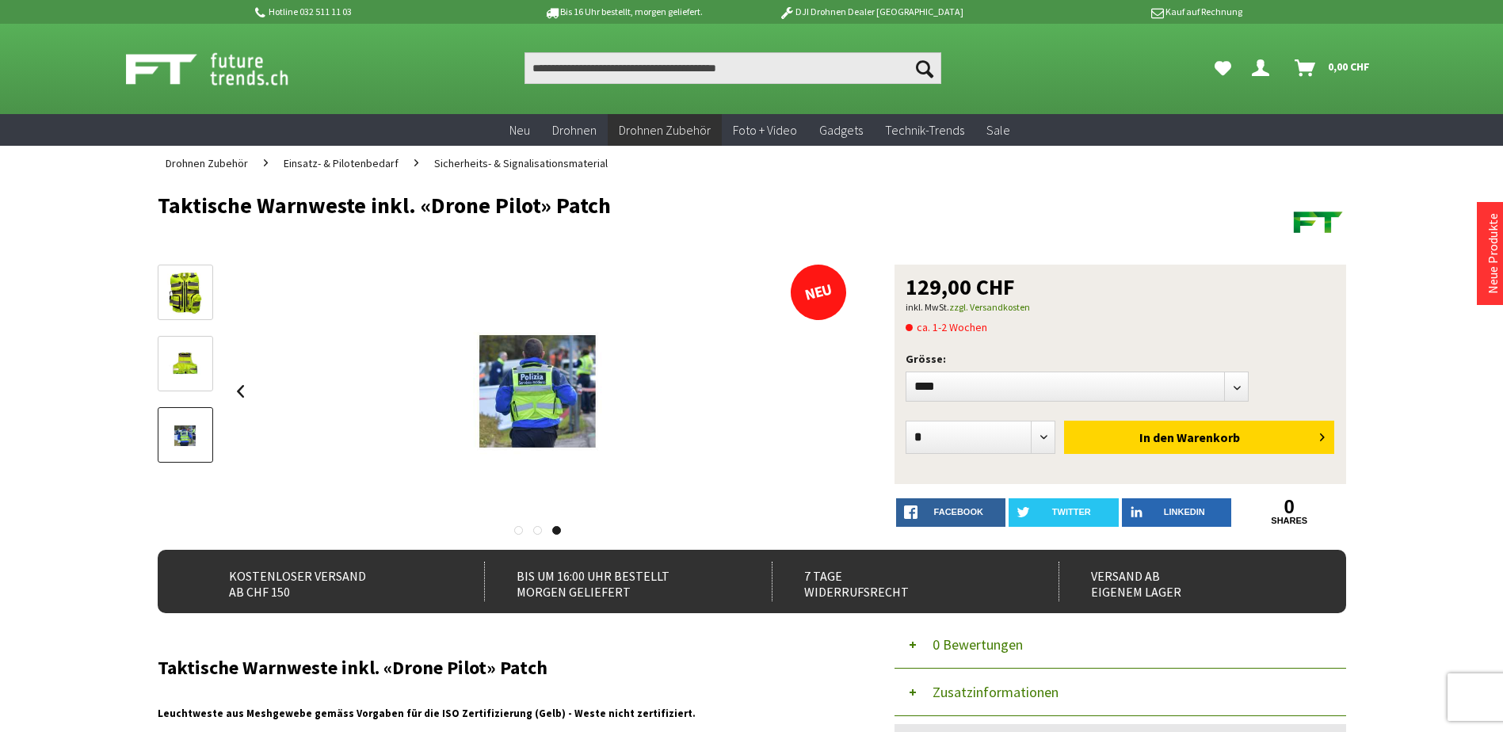
click at [188, 355] on img at bounding box center [185, 365] width 36 height 46
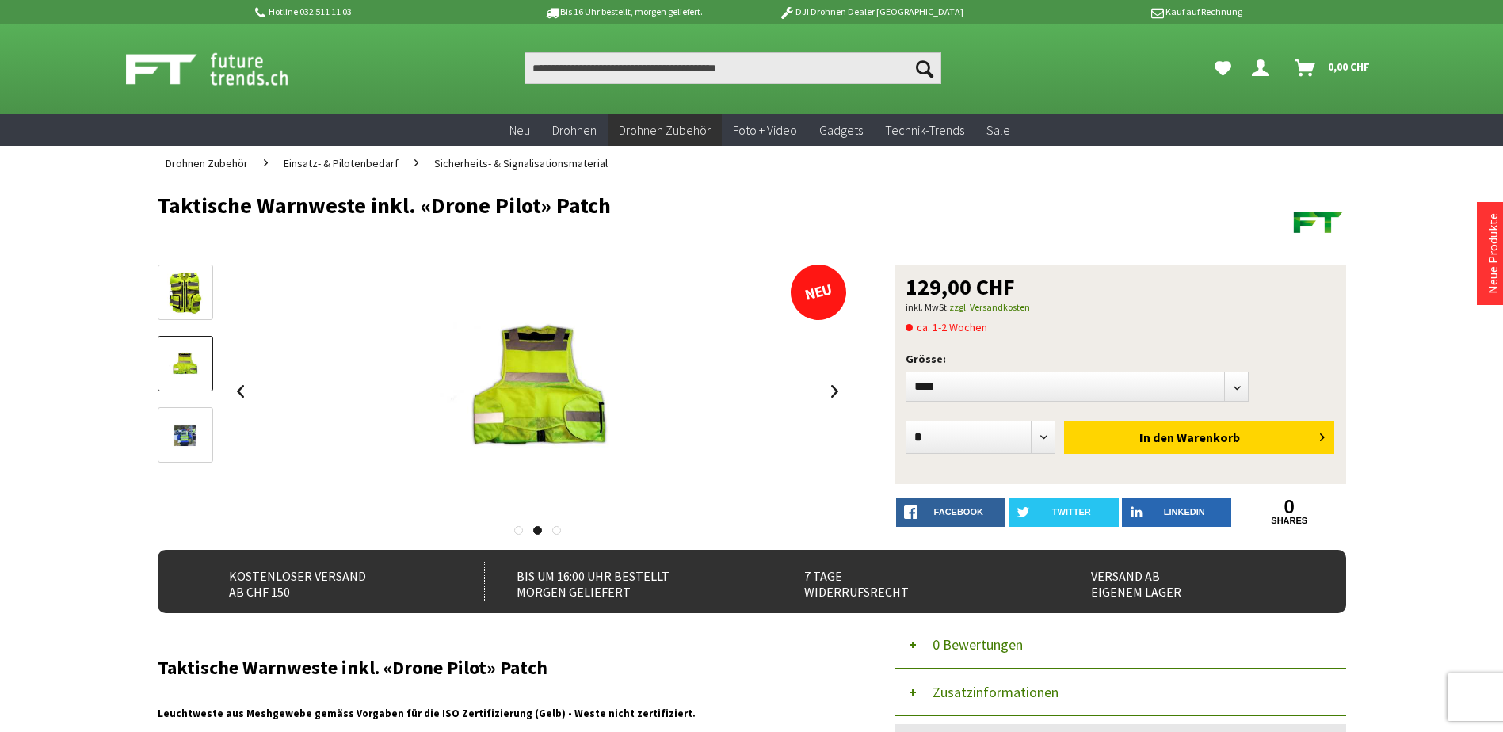
click at [185, 297] on img at bounding box center [185, 293] width 36 height 46
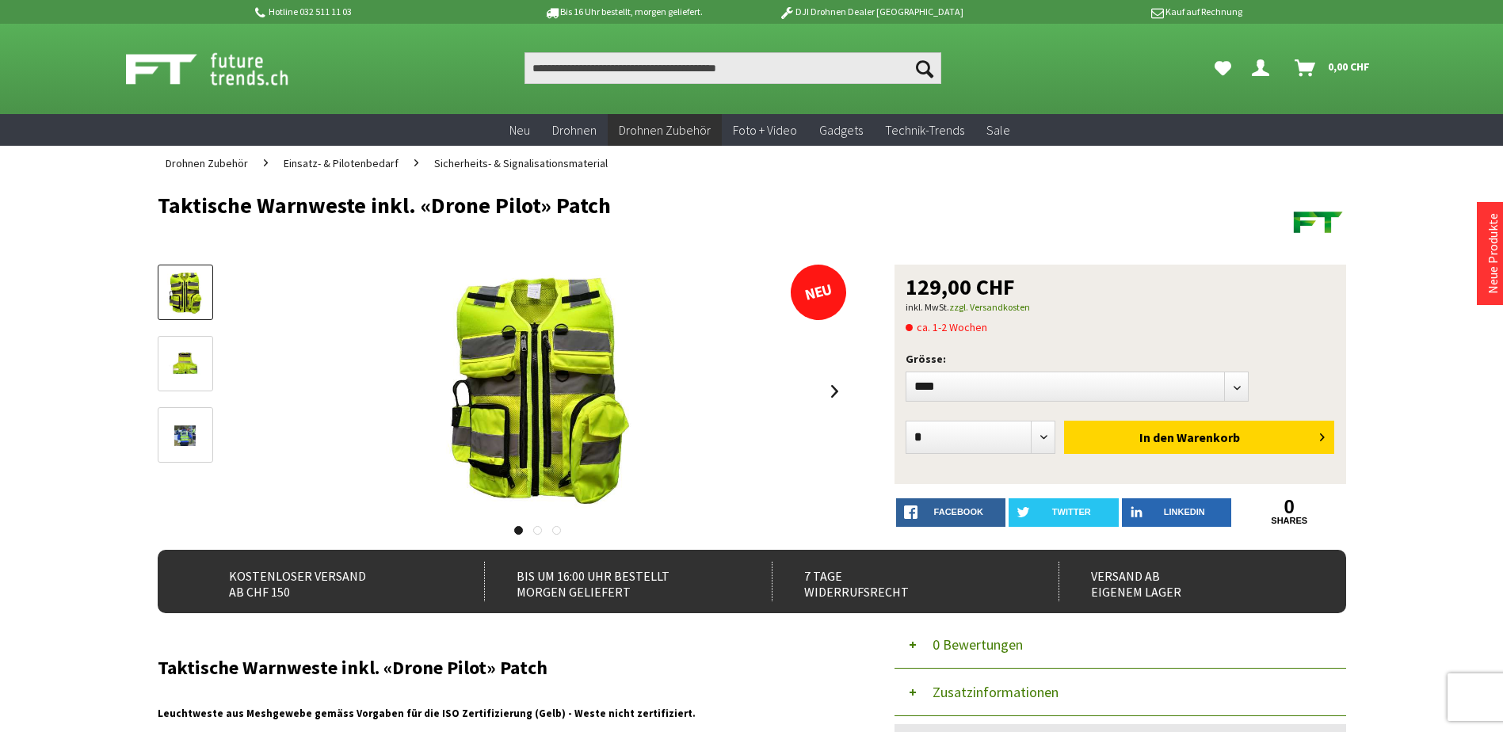
click at [565, 166] on span "Sicherheits- & Signalisationsmaterial" at bounding box center [521, 163] width 174 height 14
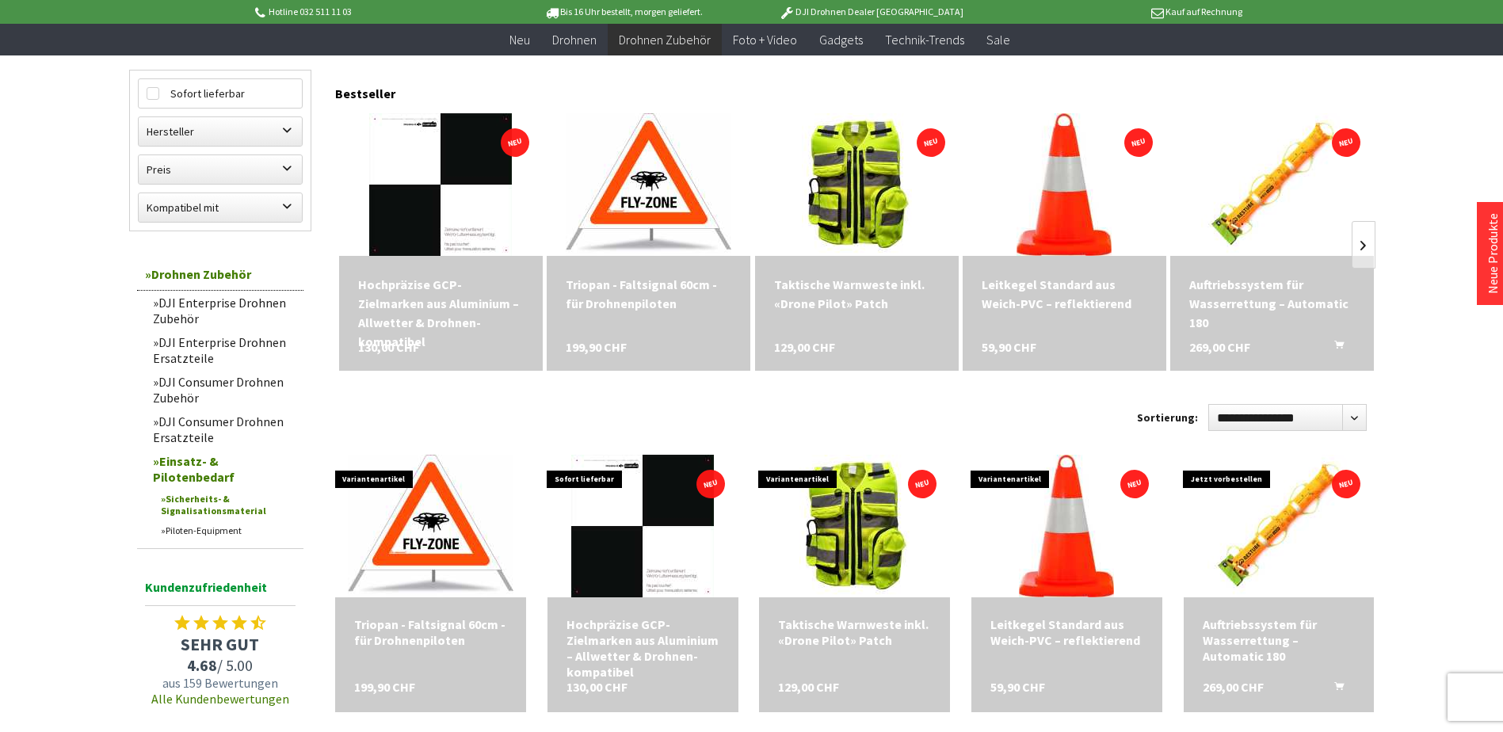
scroll to position [317, 0]
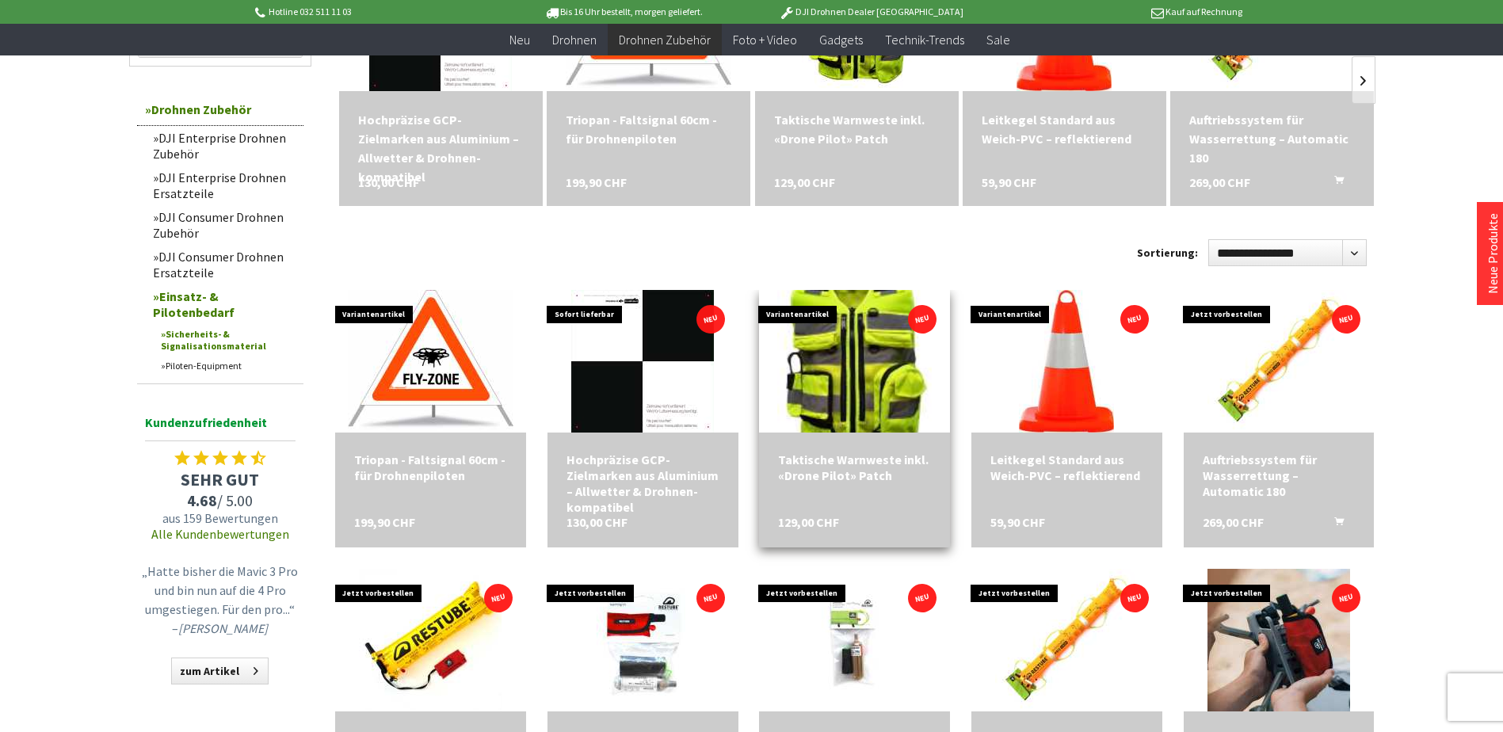
click at [845, 374] on img at bounding box center [854, 361] width 155 height 200
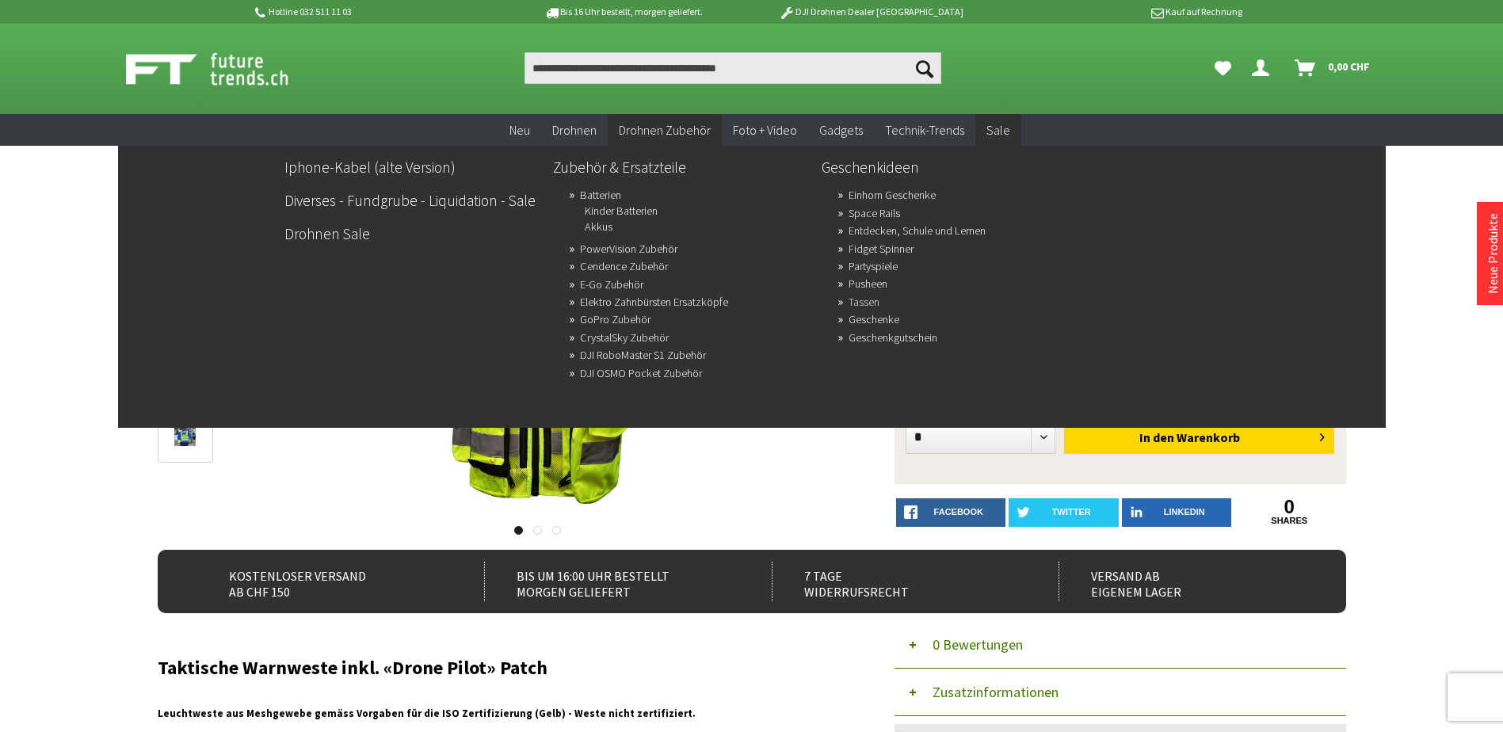
click at [864, 305] on link "Tassen" at bounding box center [864, 302] width 31 height 22
click at [594, 321] on link "GoPro Zubehör" at bounding box center [615, 319] width 71 height 22
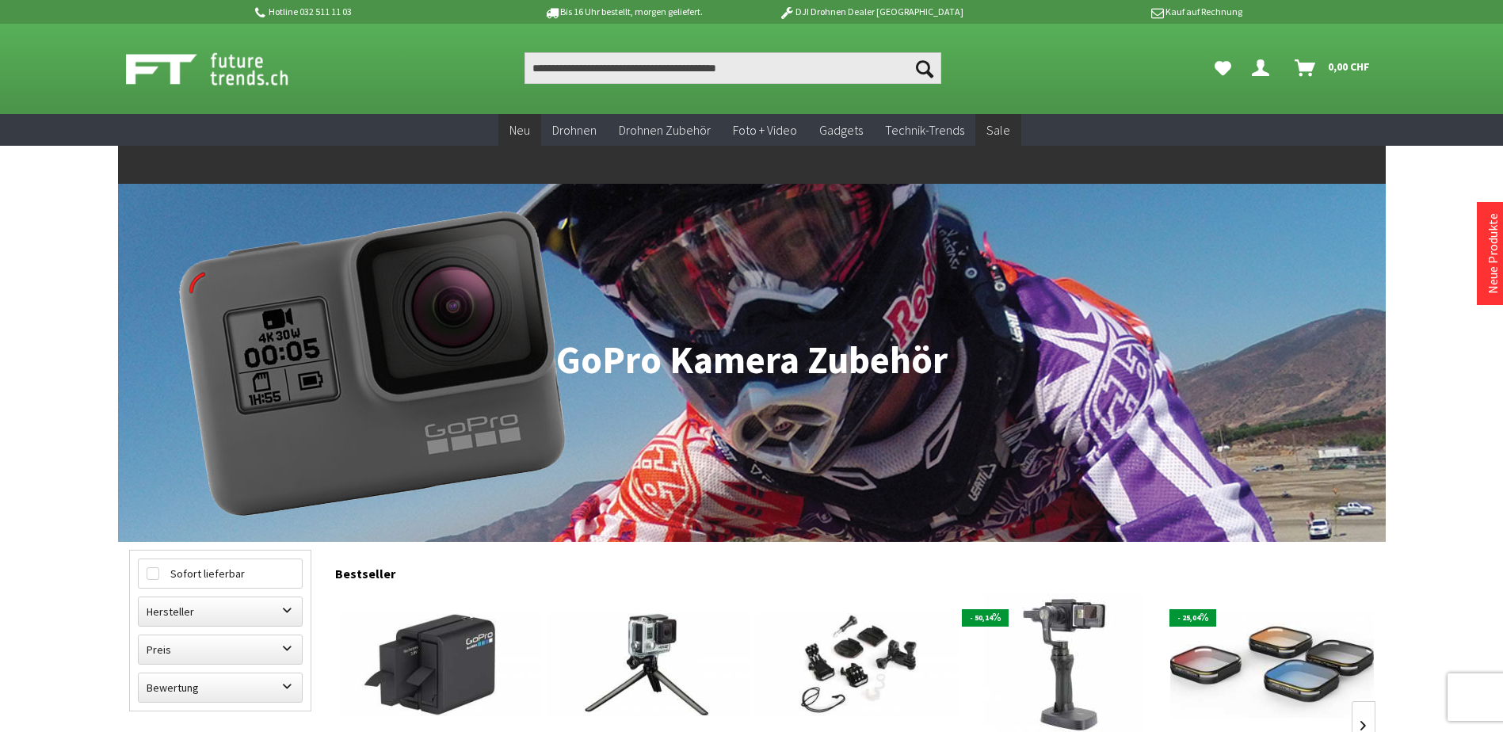
click at [525, 136] on span "Neu" at bounding box center [520, 130] width 21 height 16
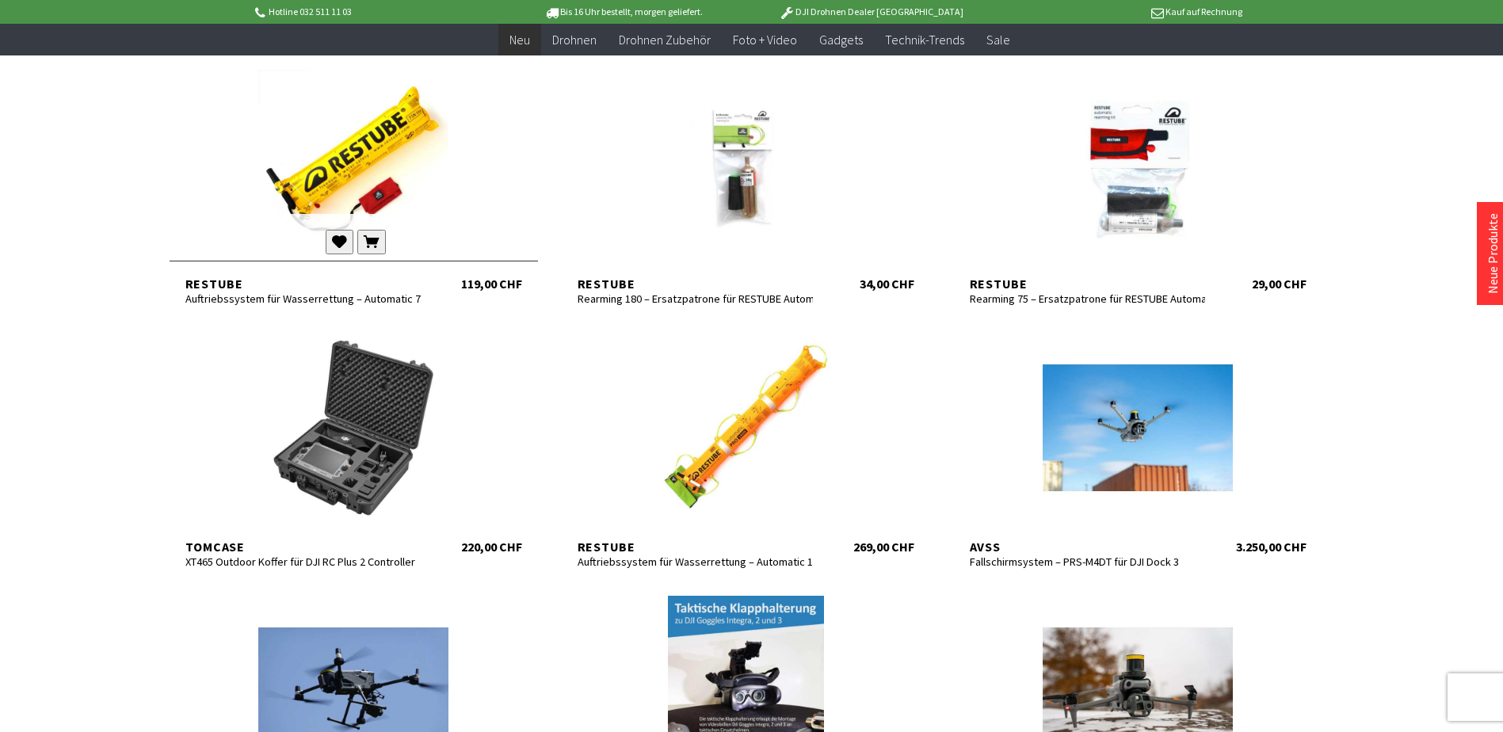
scroll to position [555, 0]
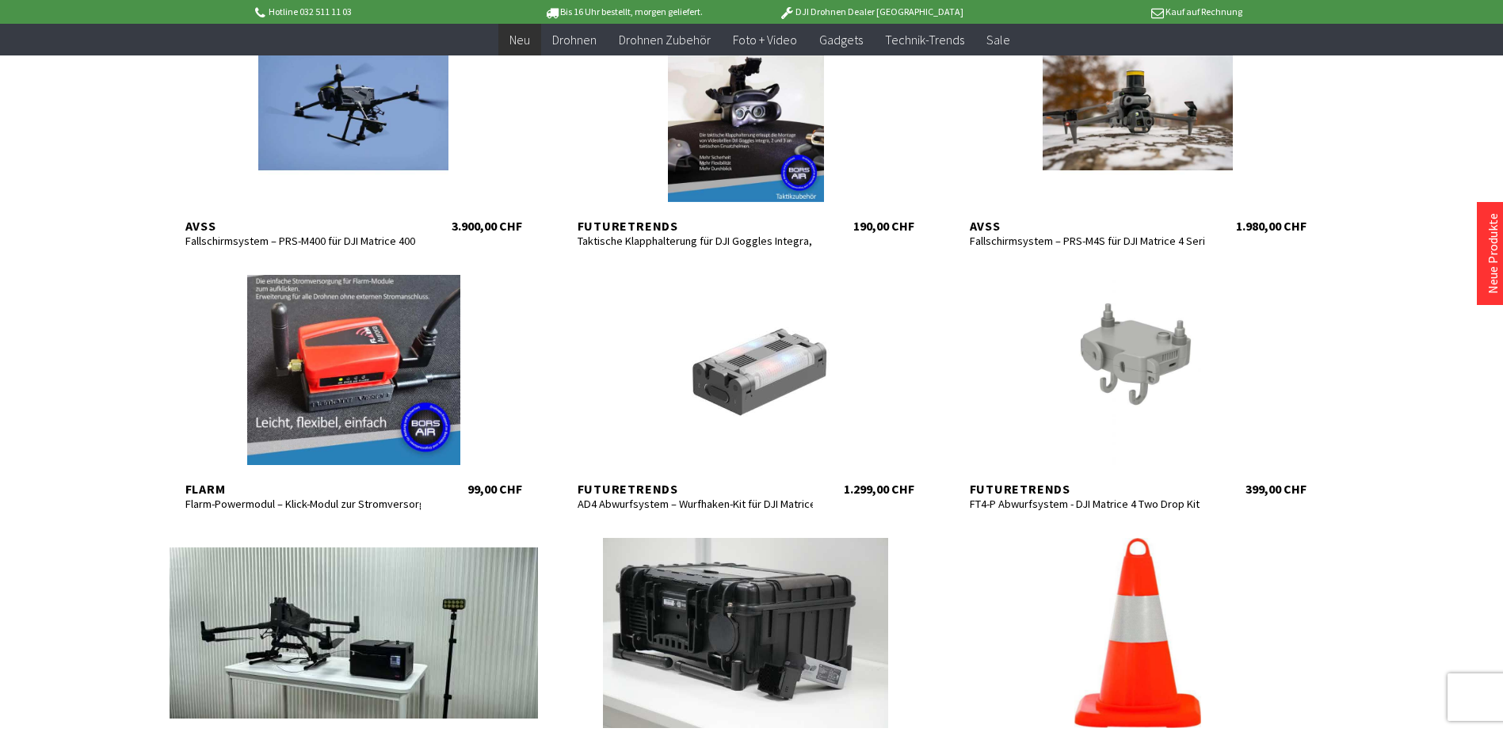
scroll to position [1426, 0]
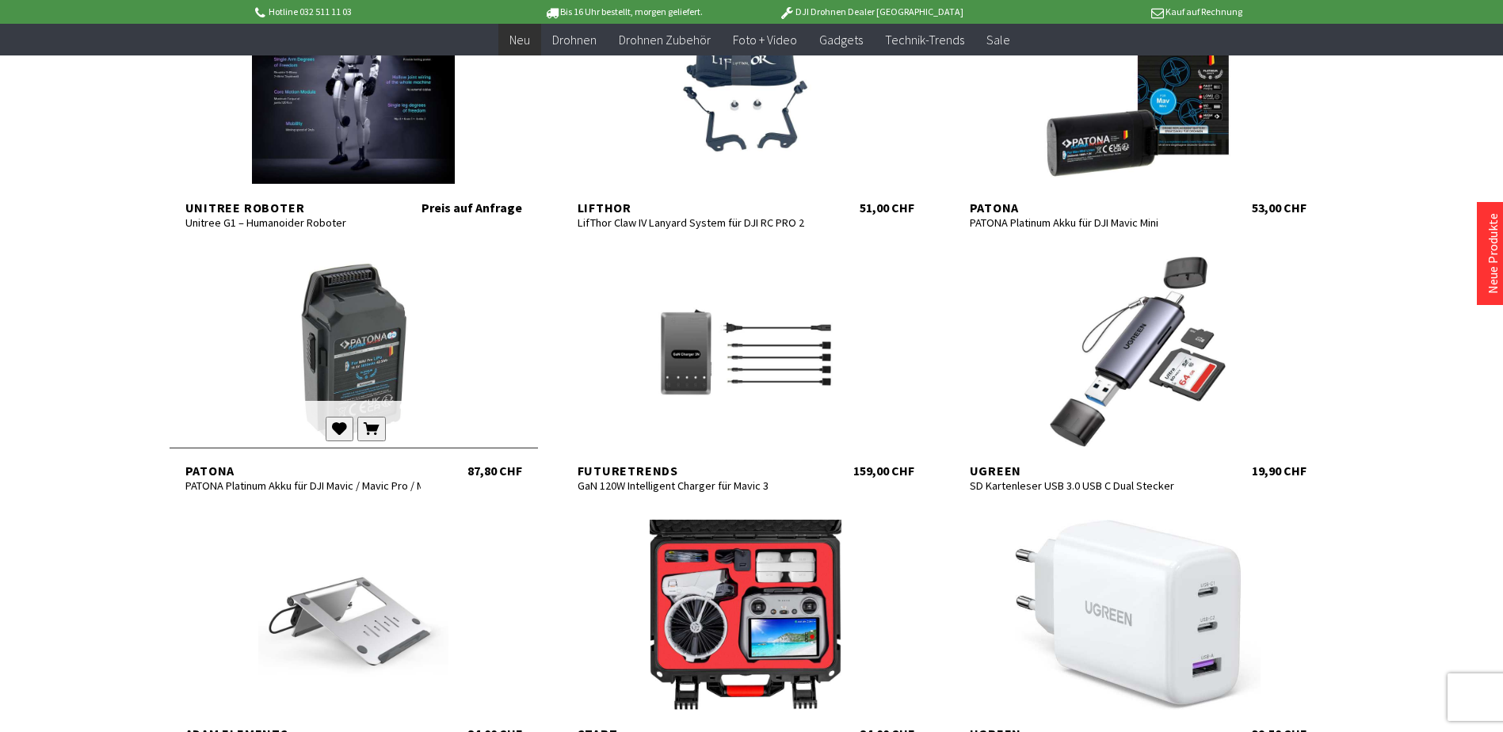
scroll to position [3724, 0]
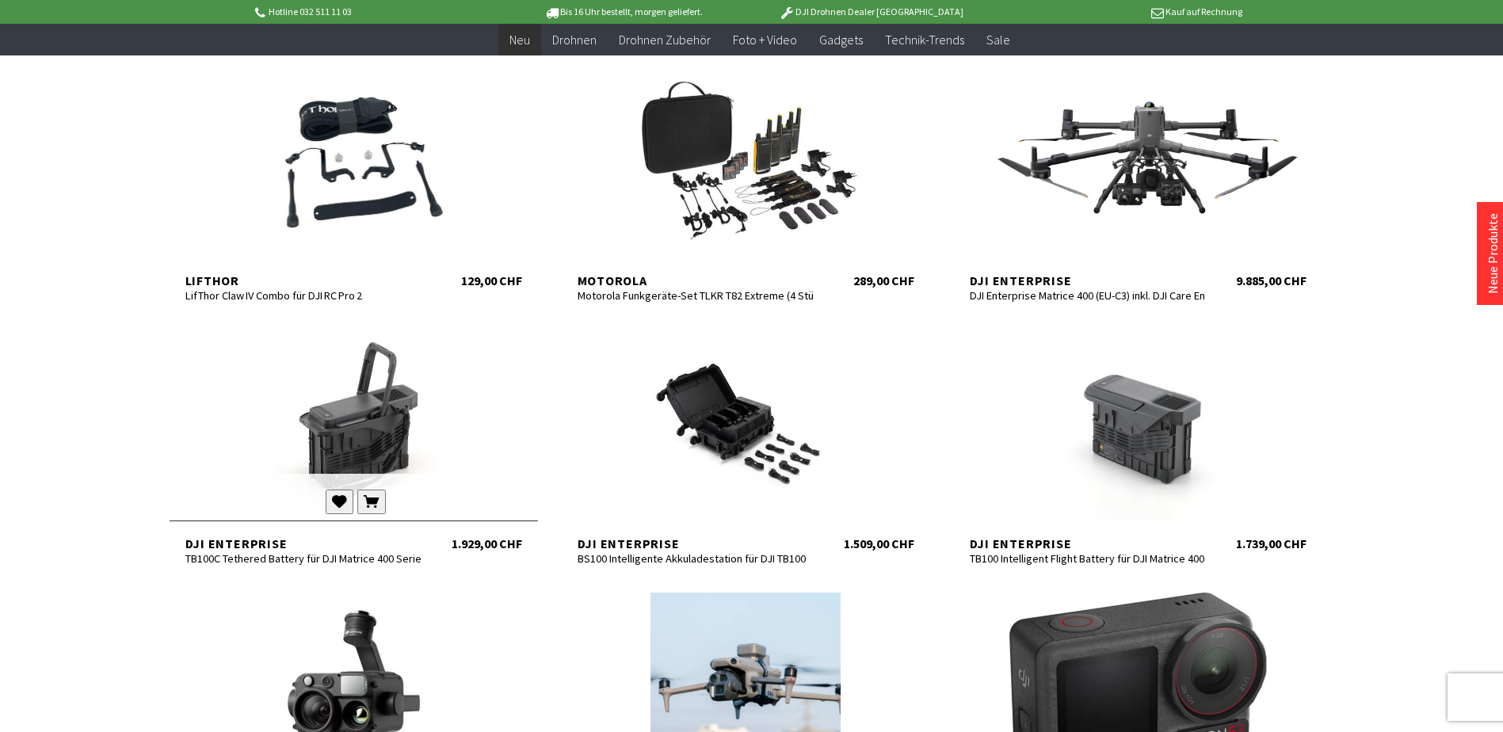
scroll to position [4517, 0]
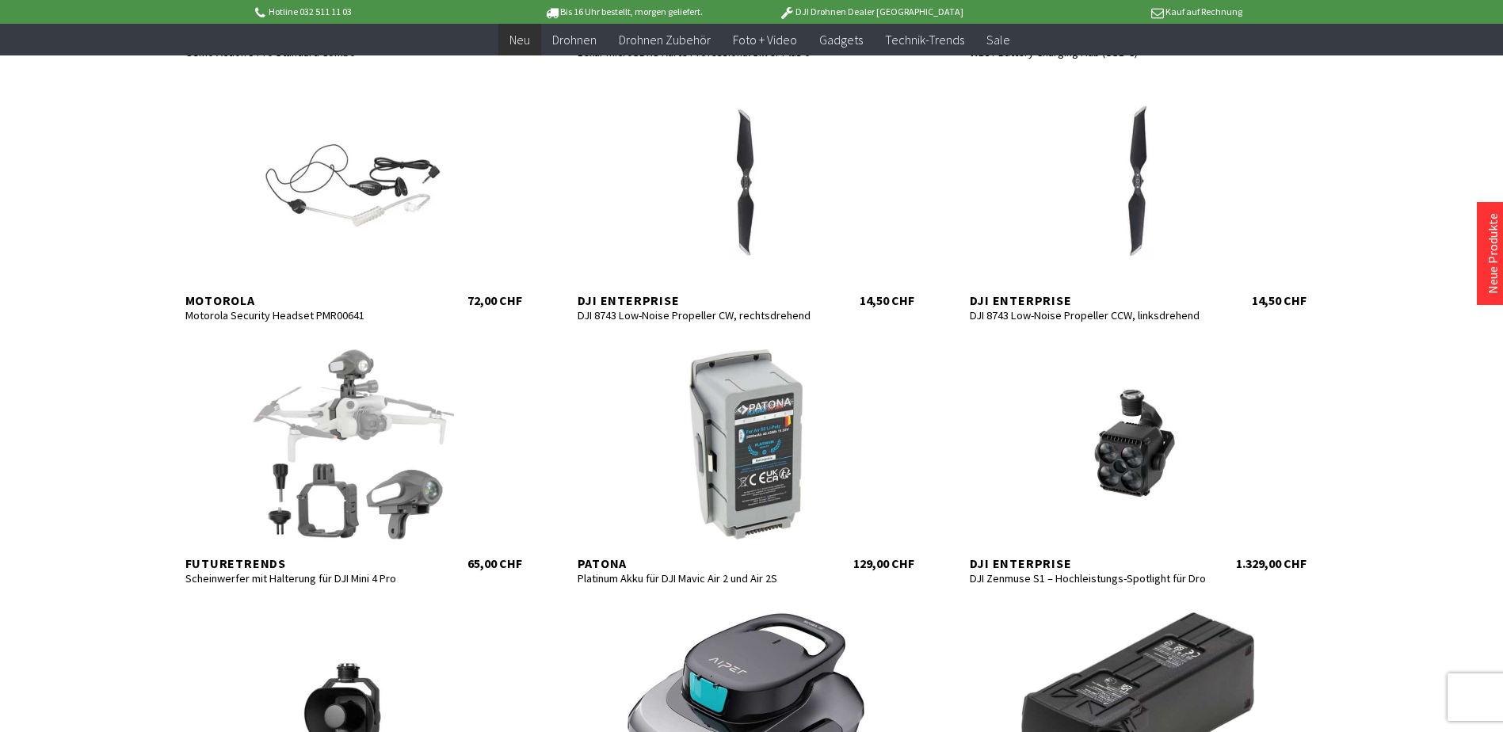
scroll to position [5487, 0]
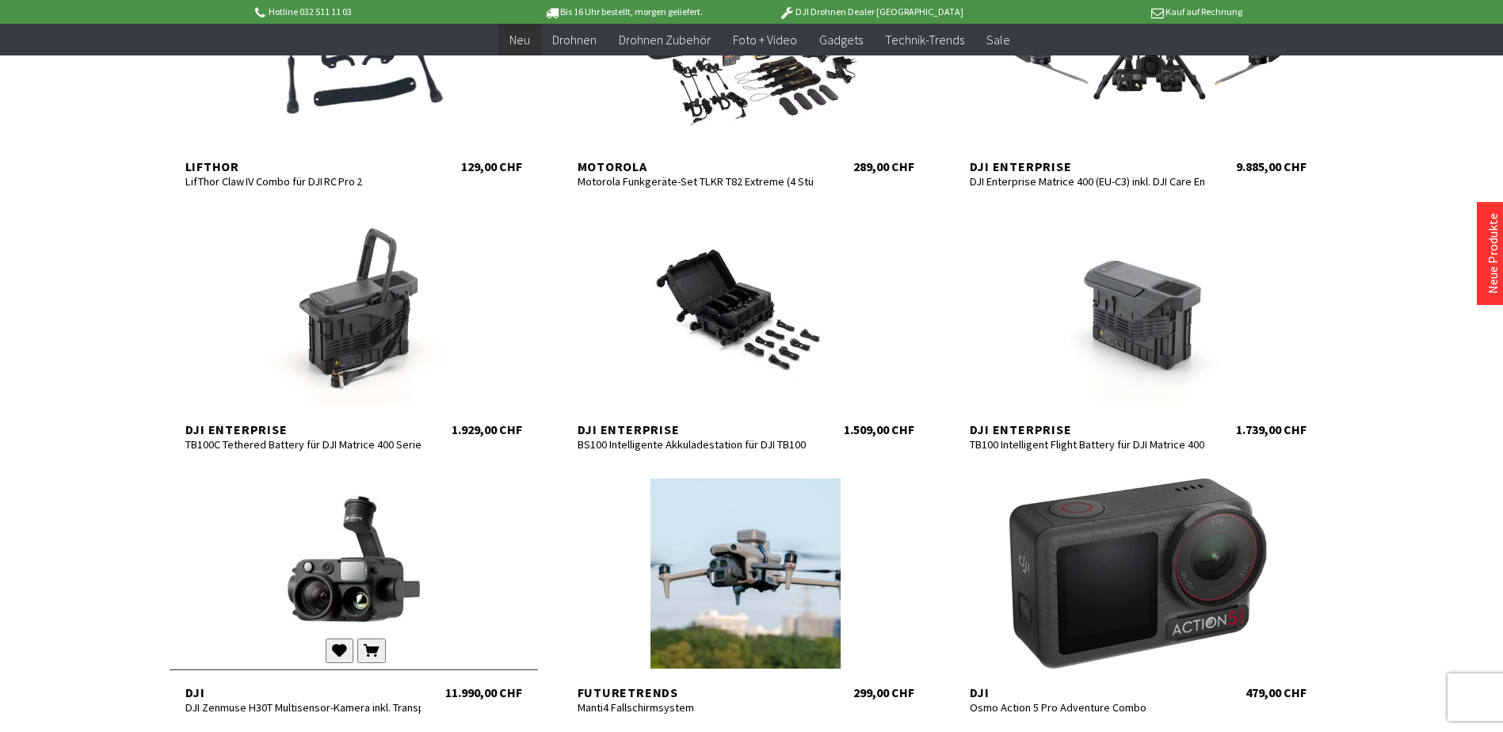
scroll to position [4615, 0]
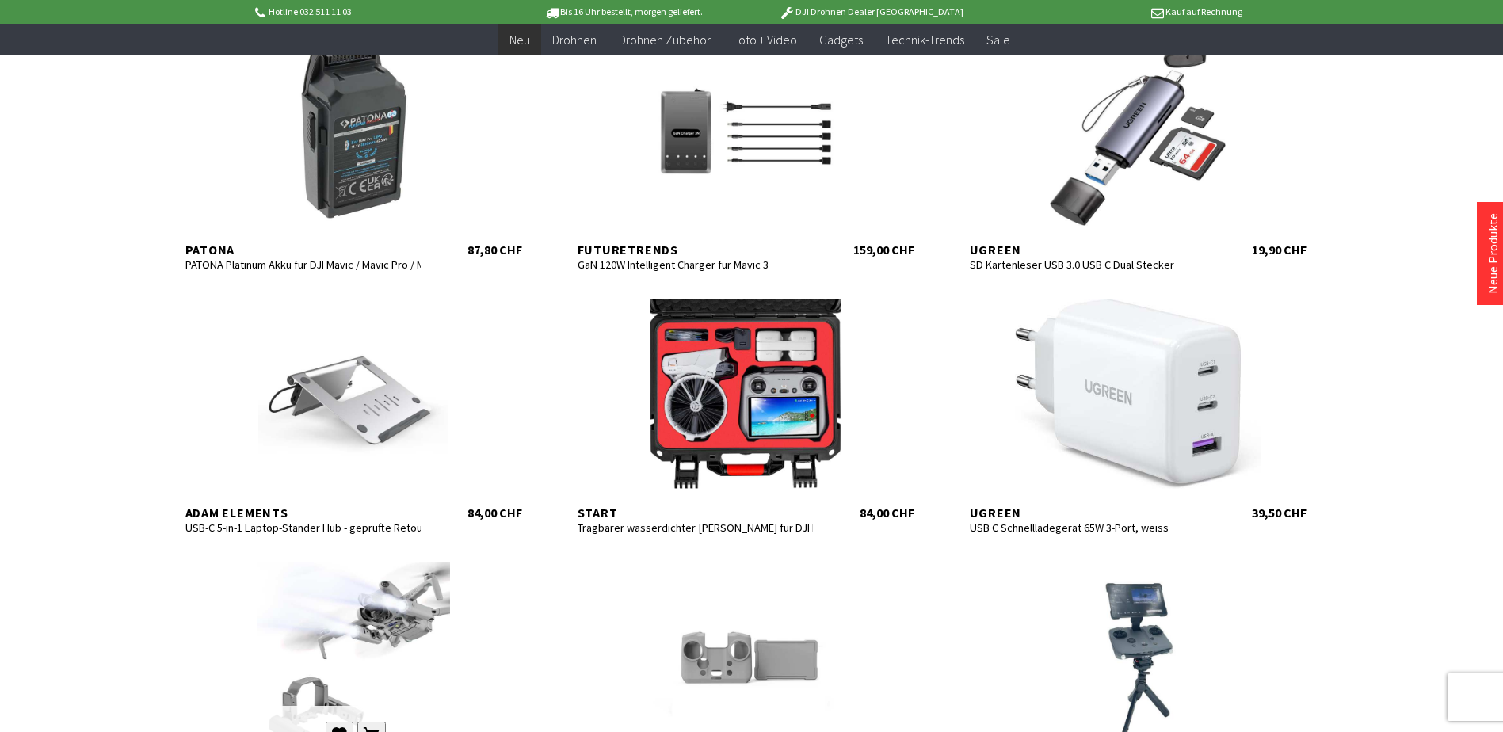
scroll to position [3664, 0]
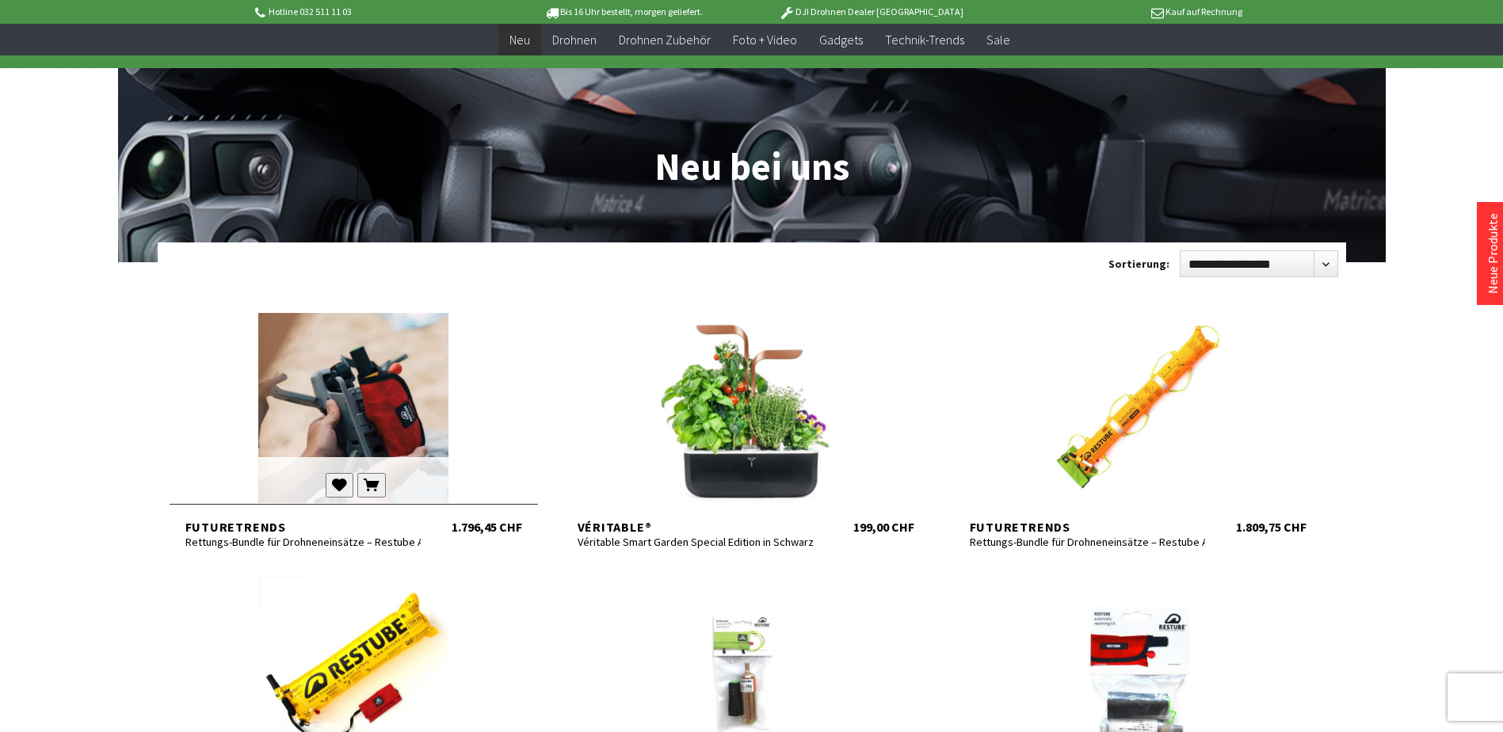
scroll to position [19, 0]
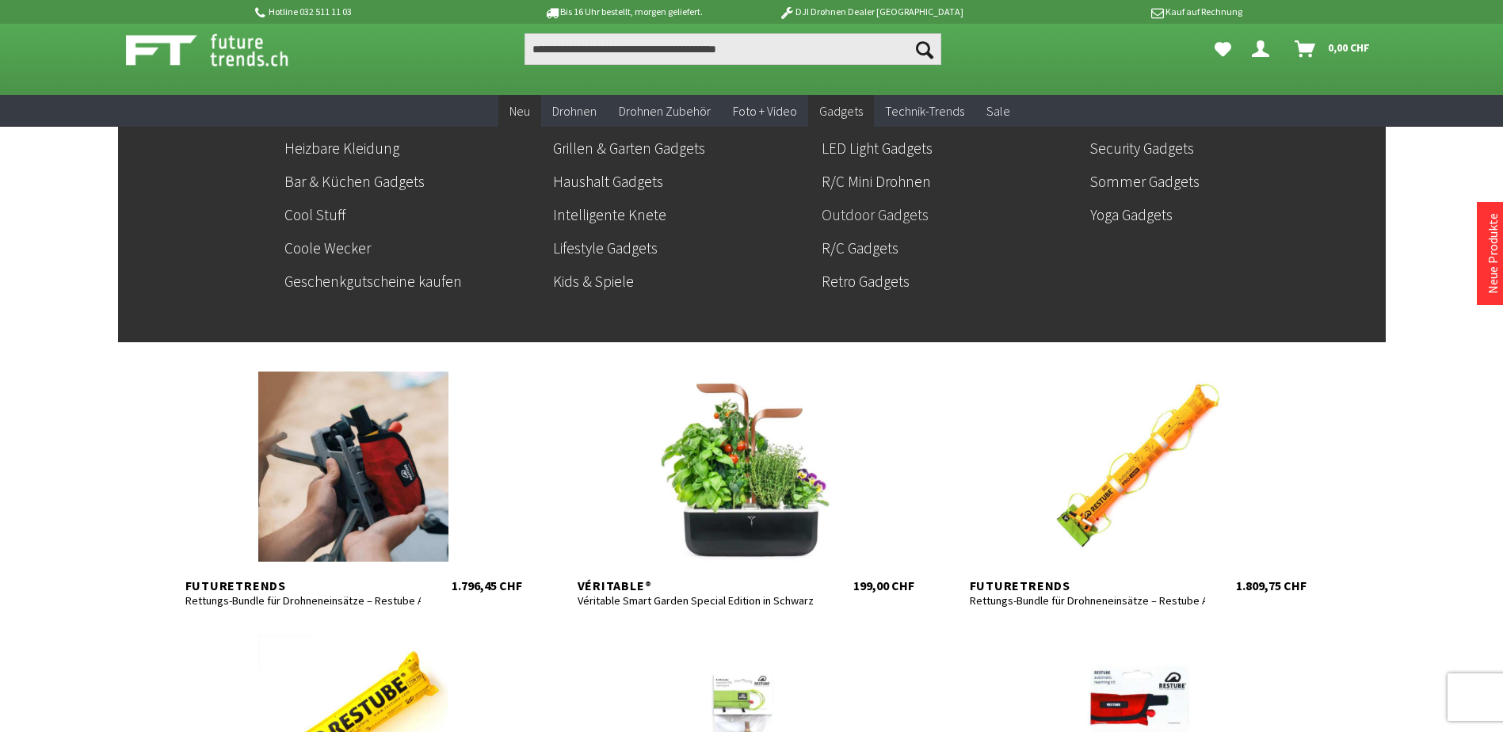
click at [887, 212] on link "Outdoor Gadgets" at bounding box center [950, 214] width 256 height 27
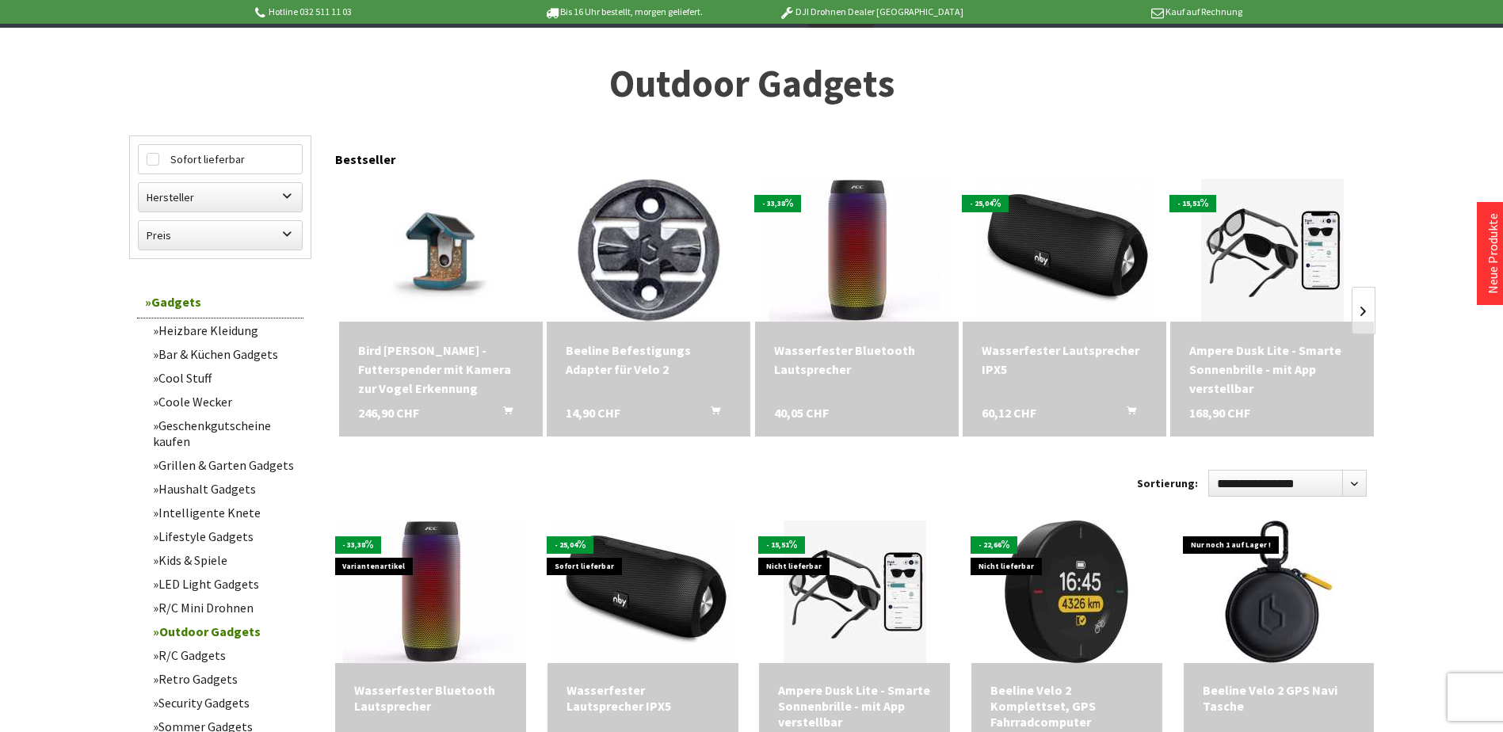
scroll to position [317, 0]
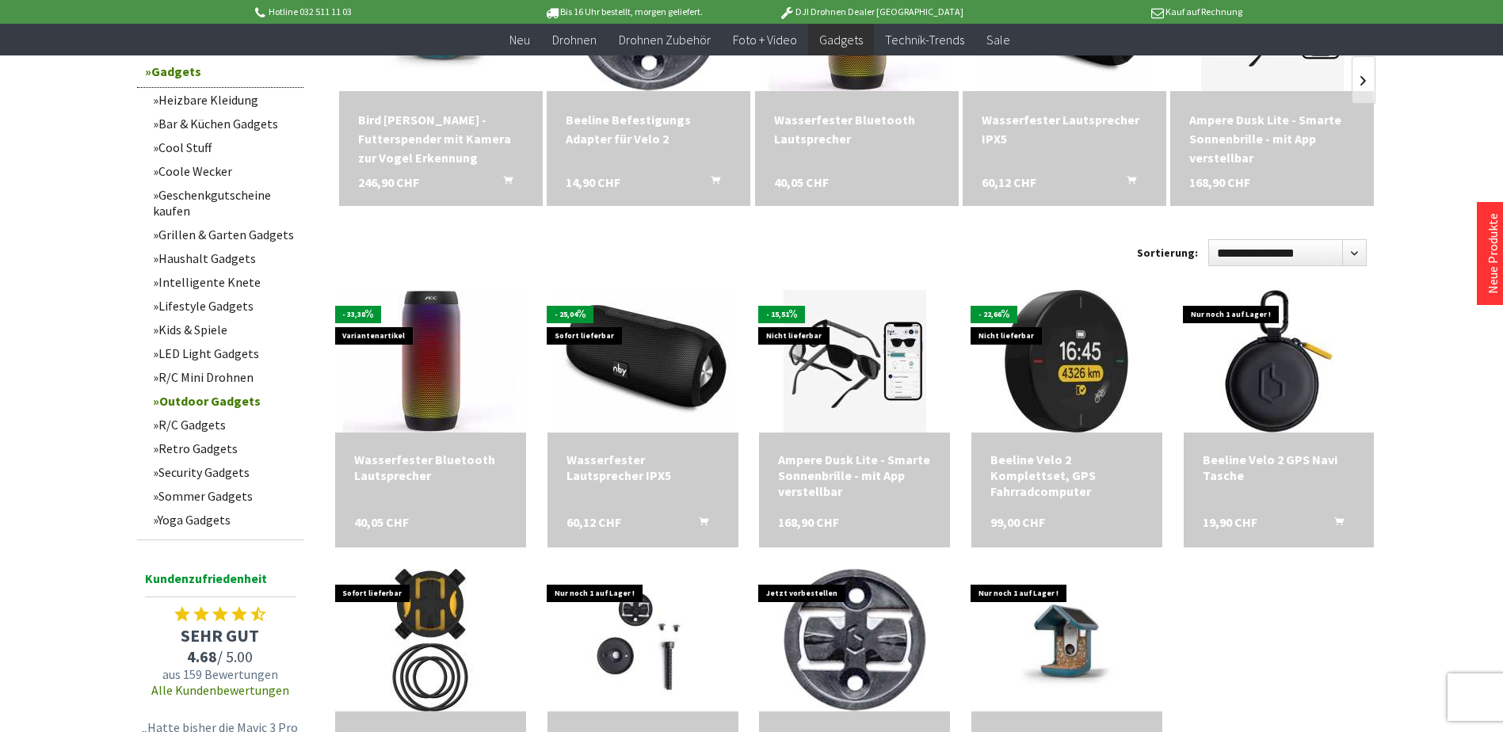
click at [219, 347] on link "LED Light Gadgets" at bounding box center [224, 354] width 158 height 24
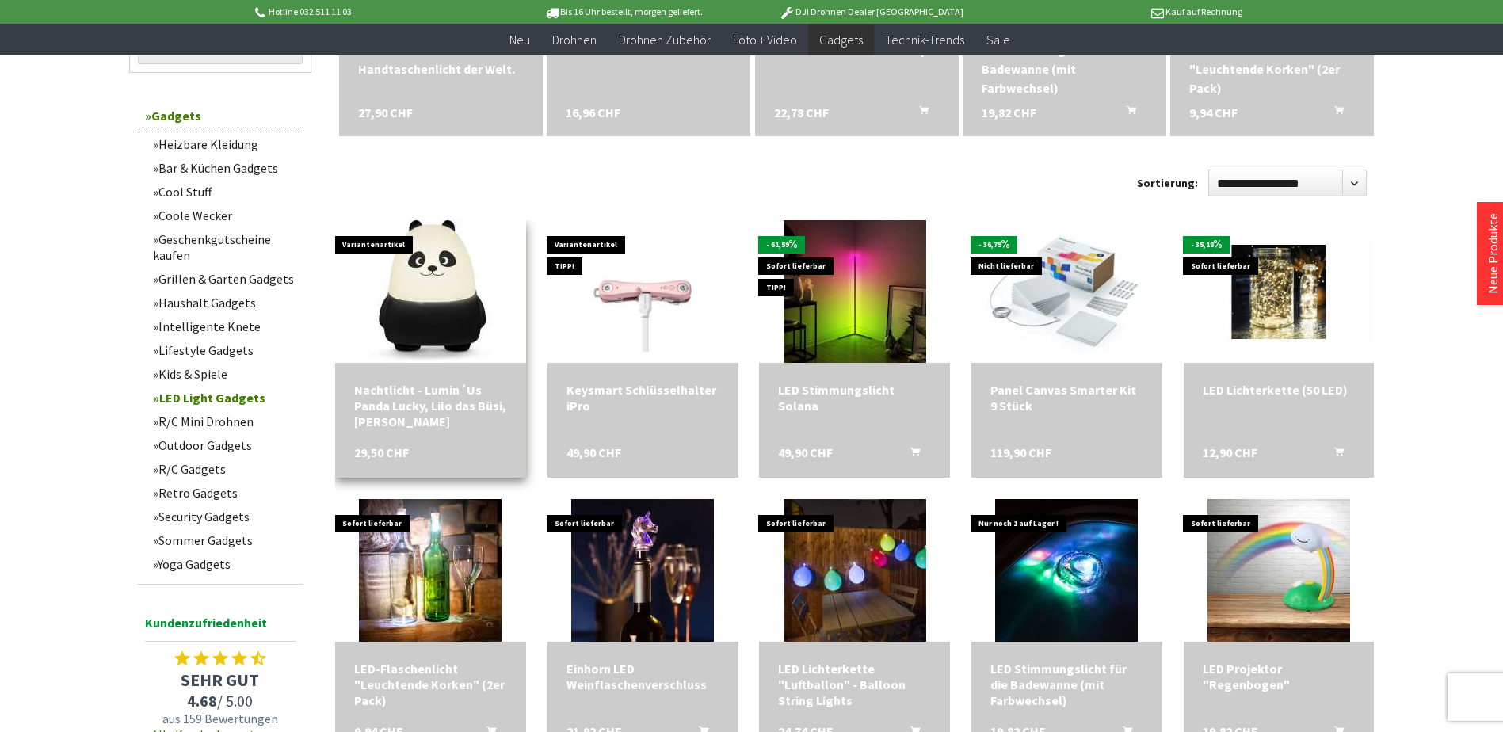
scroll to position [396, 0]
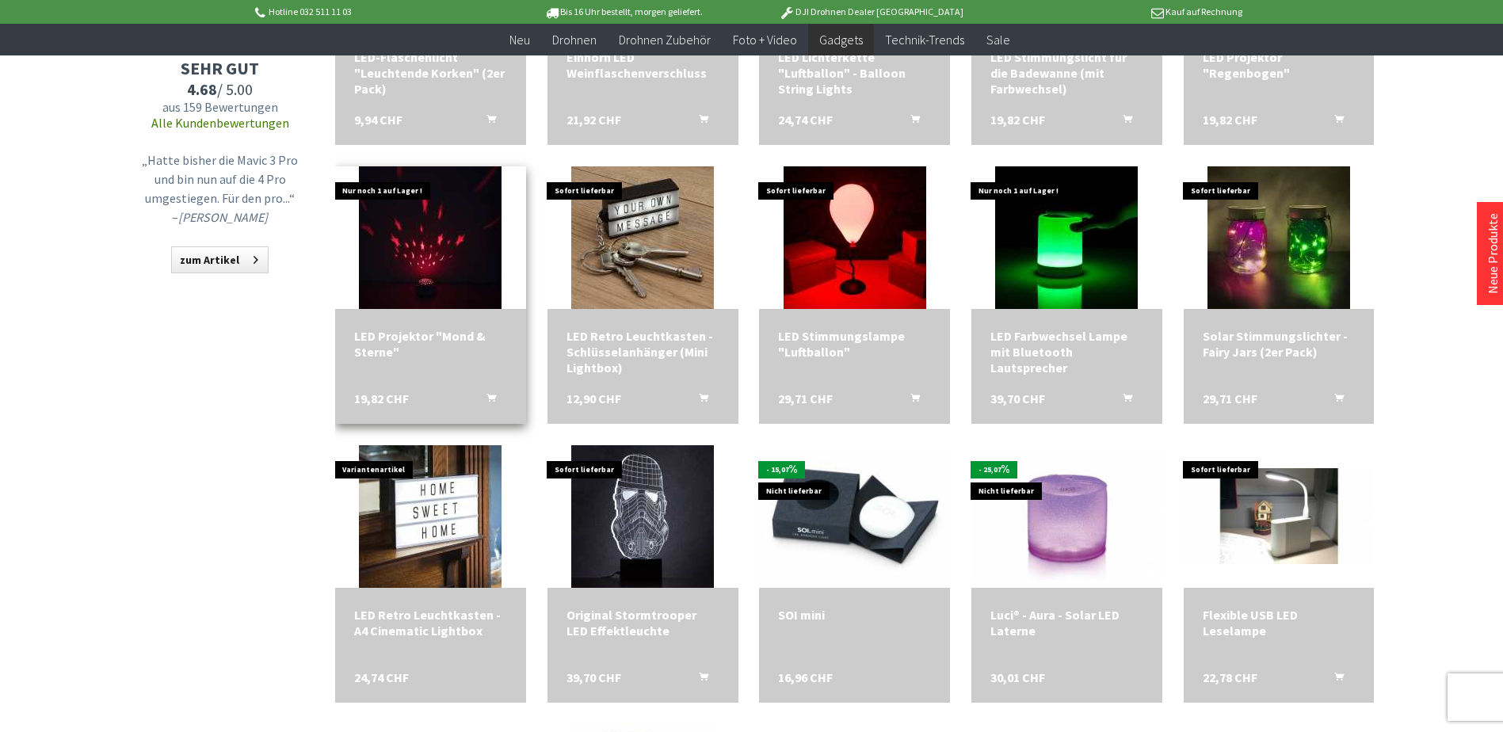
scroll to position [1268, 0]
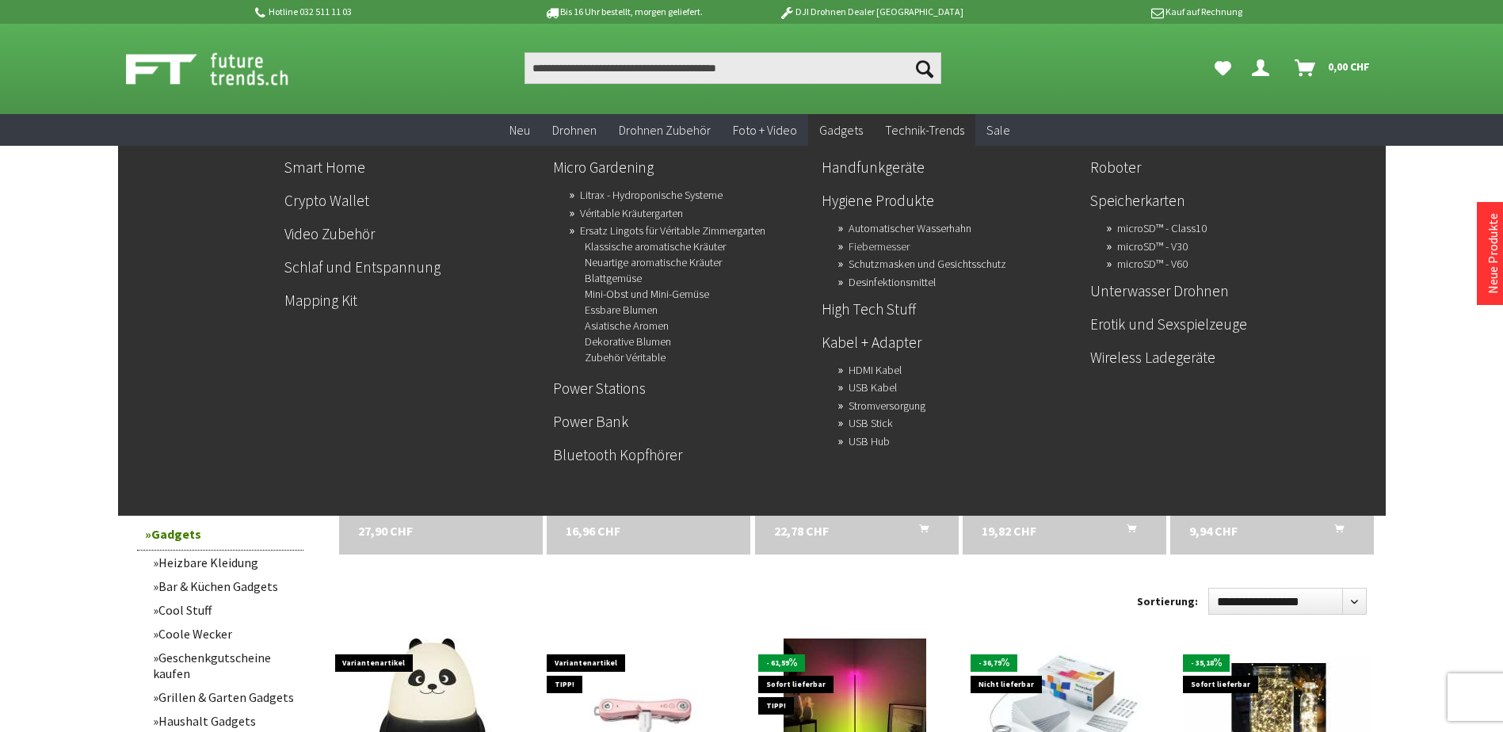
click at [877, 239] on link "Fiebermesser" at bounding box center [879, 246] width 61 height 22
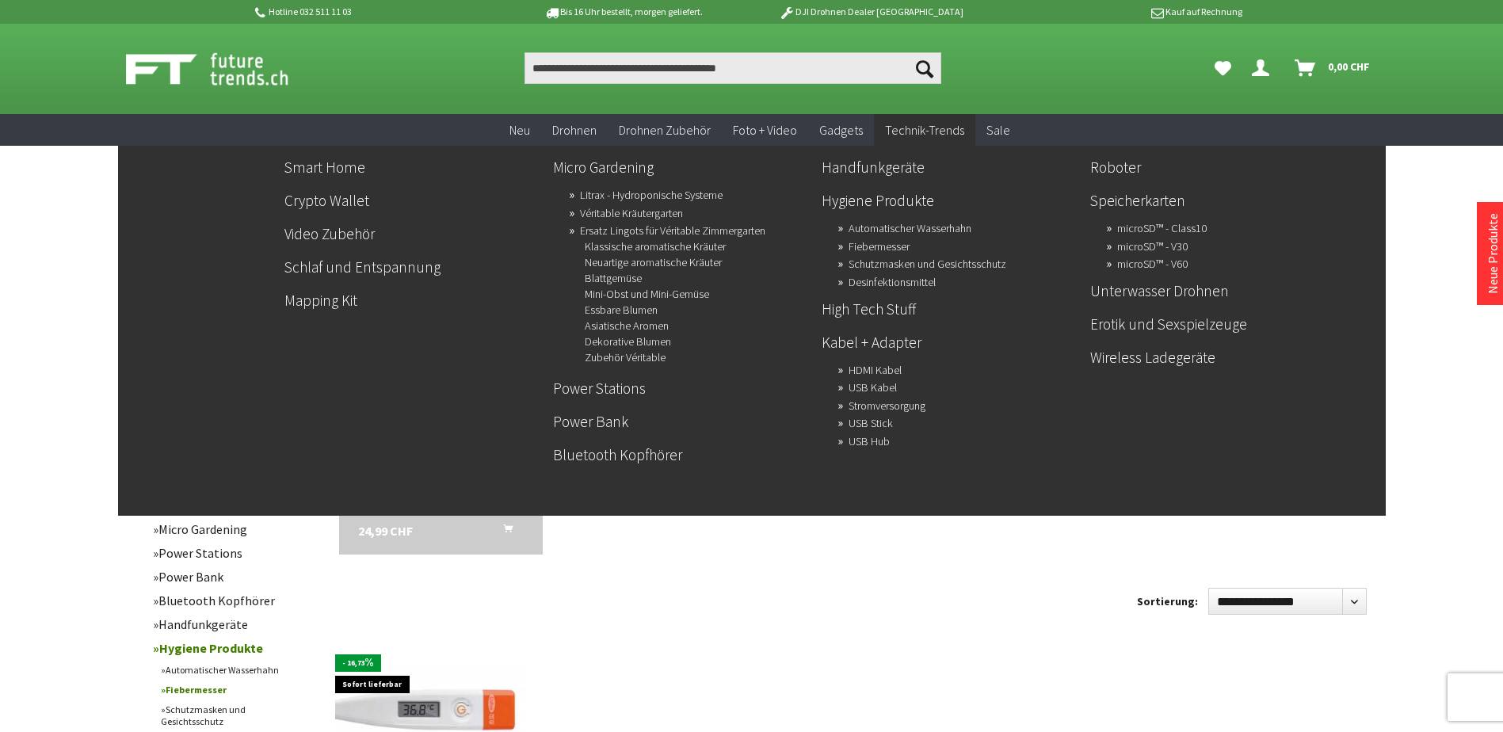
click at [882, 141] on link "Technik-Trends" at bounding box center [924, 130] width 101 height 32
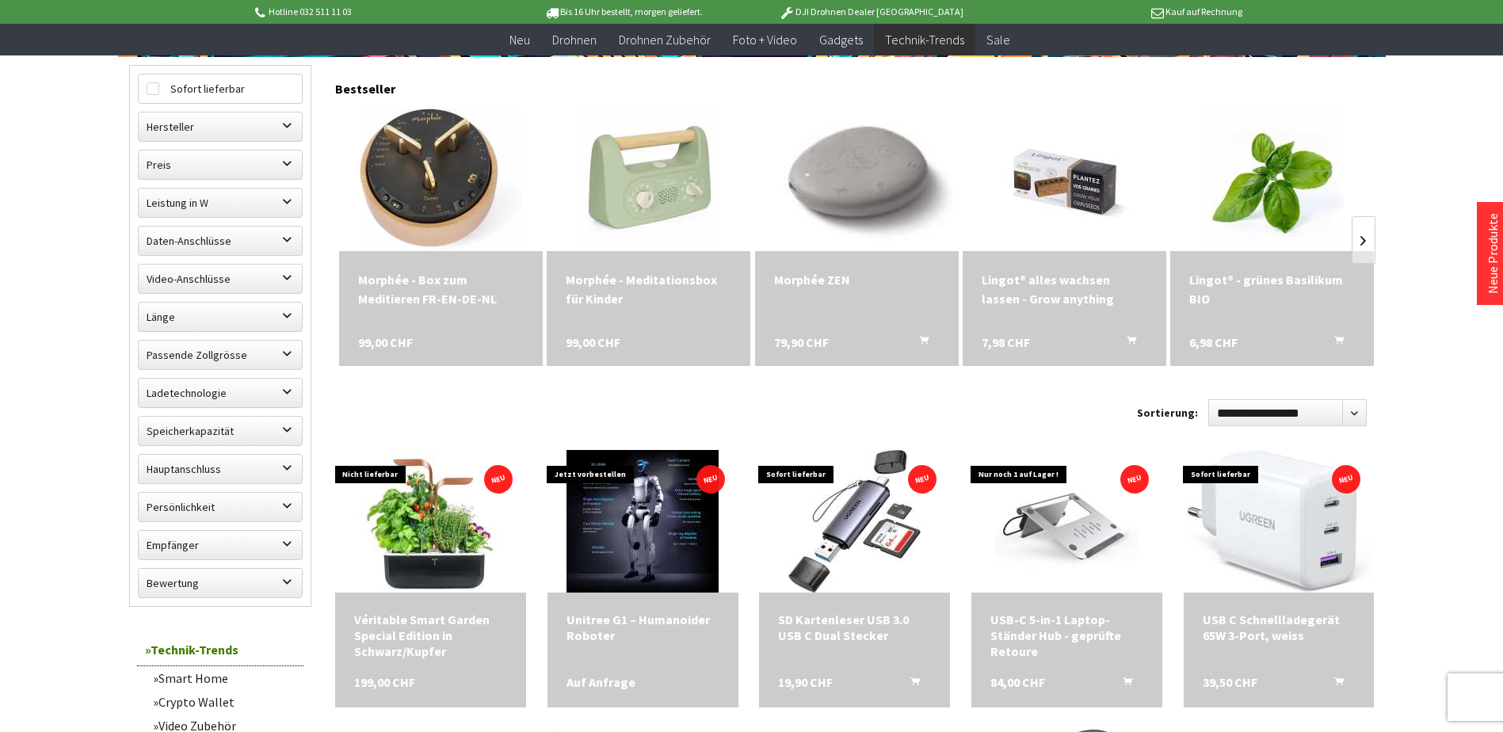
scroll to position [475, 0]
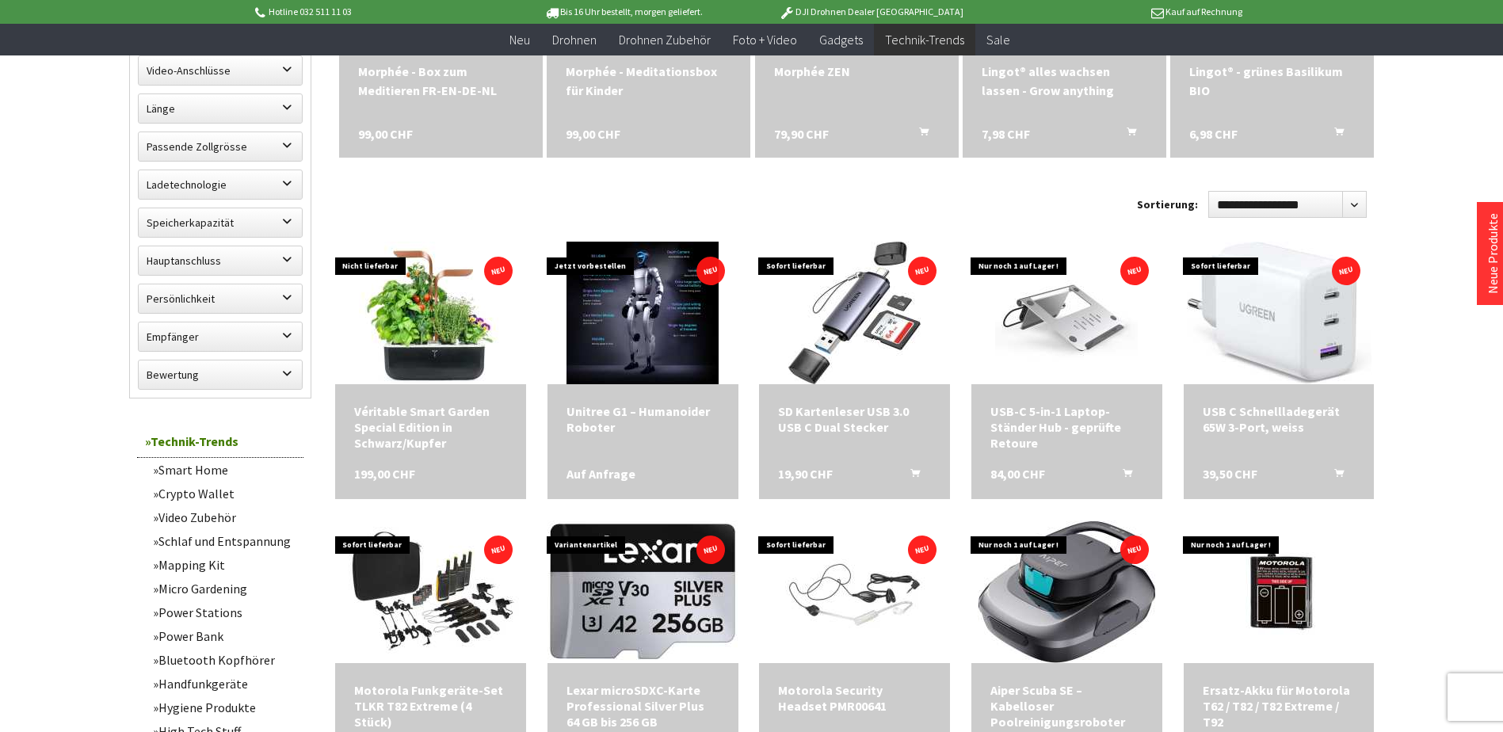
scroll to position [634, 0]
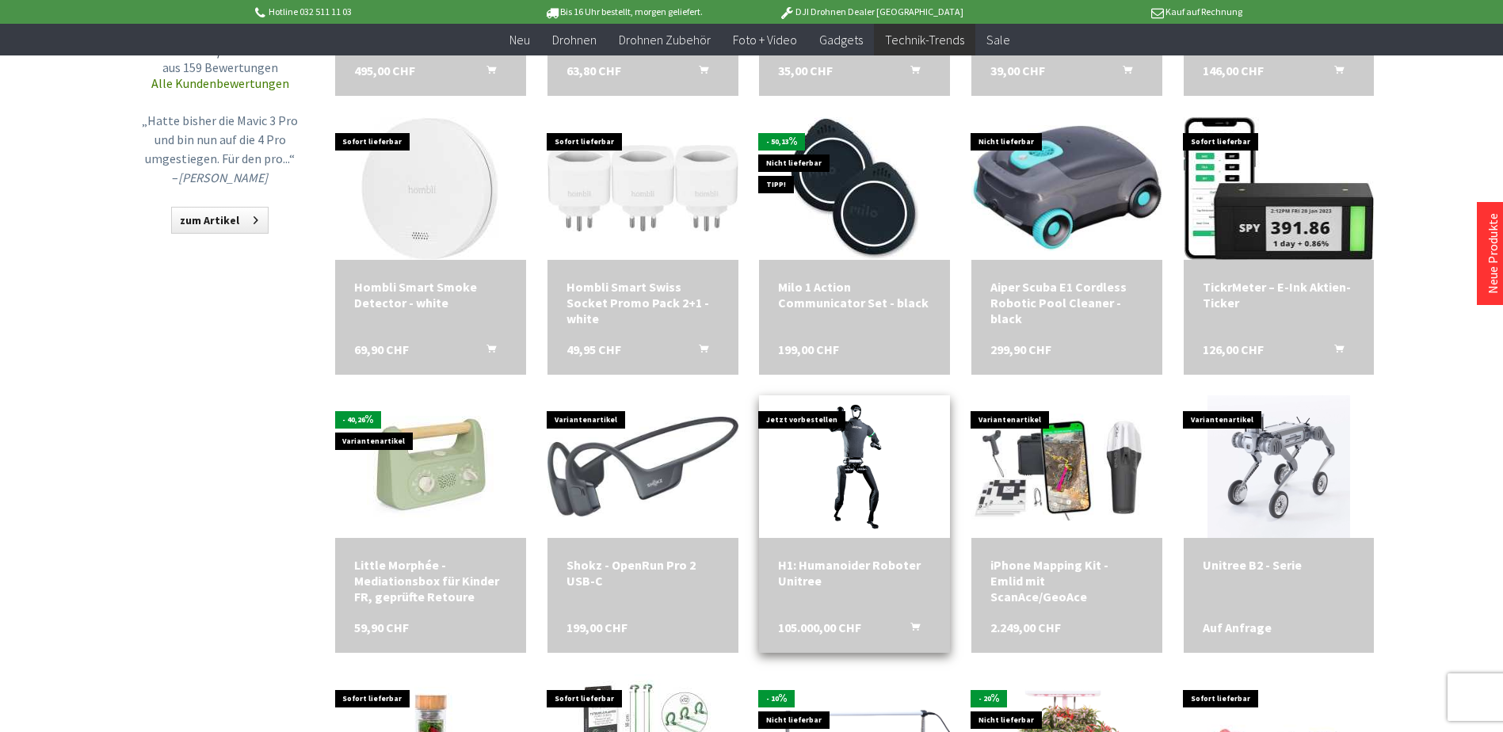
scroll to position [1902, 0]
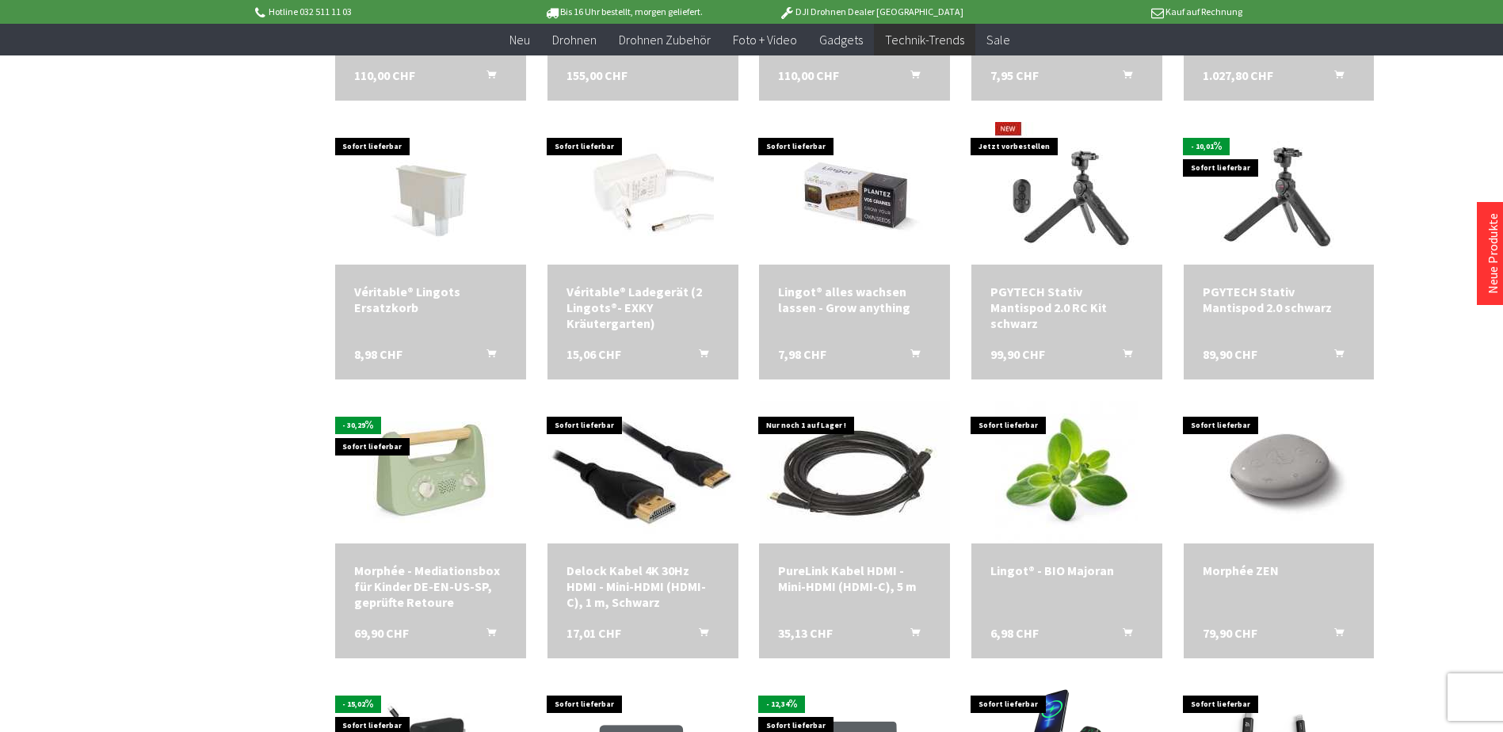
scroll to position [3328, 0]
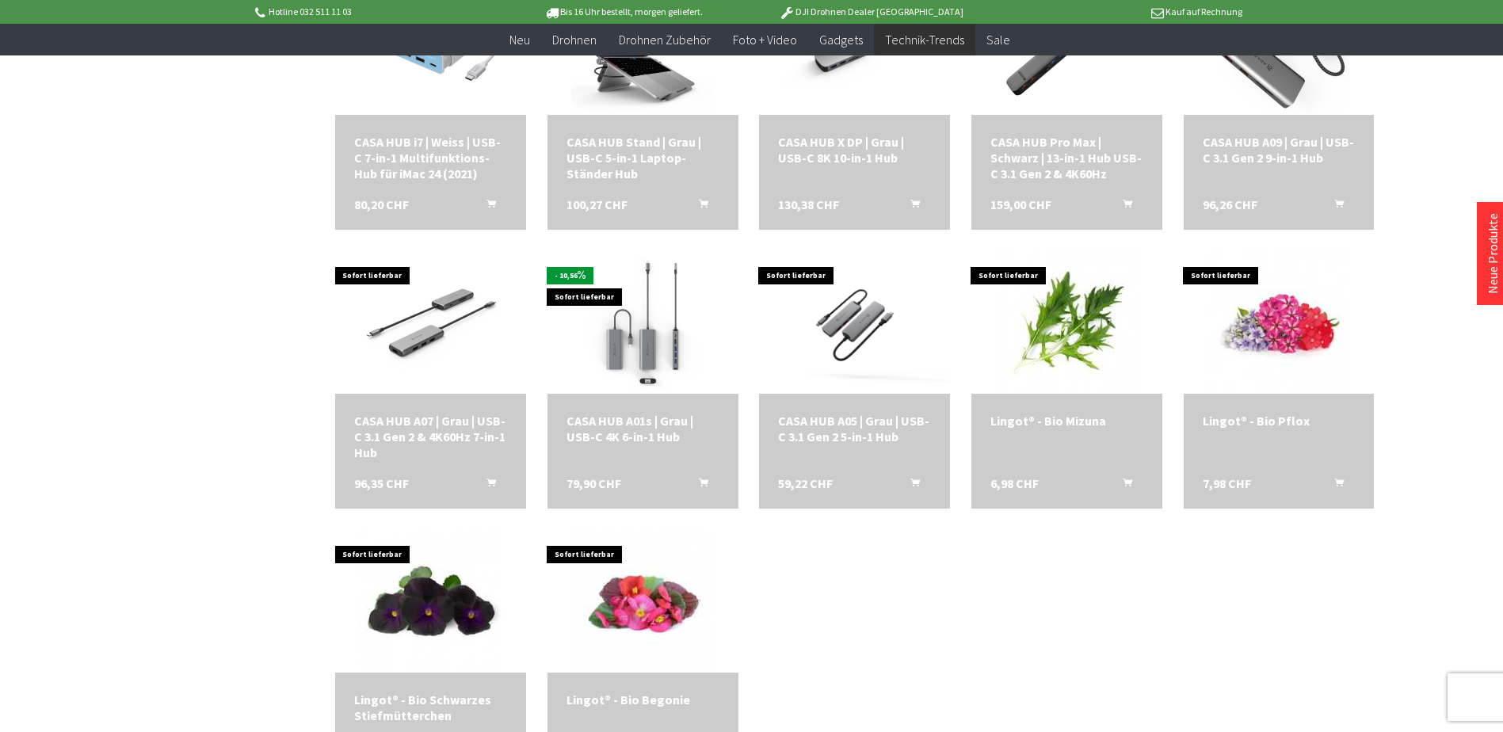
scroll to position [4279, 0]
